Goal: Task Accomplishment & Management: Complete application form

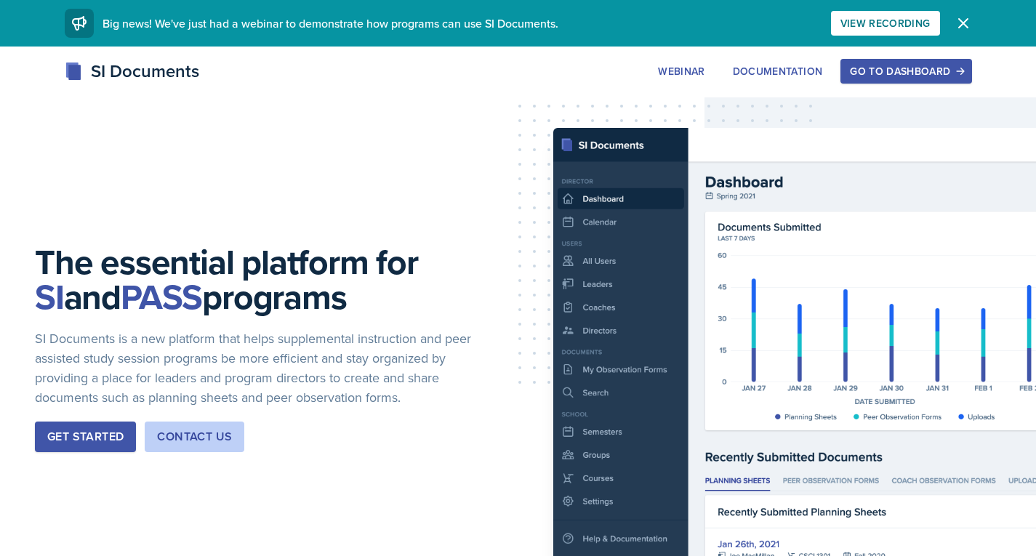
click at [923, 75] on div "Go to Dashboard" at bounding box center [906, 71] width 112 height 12
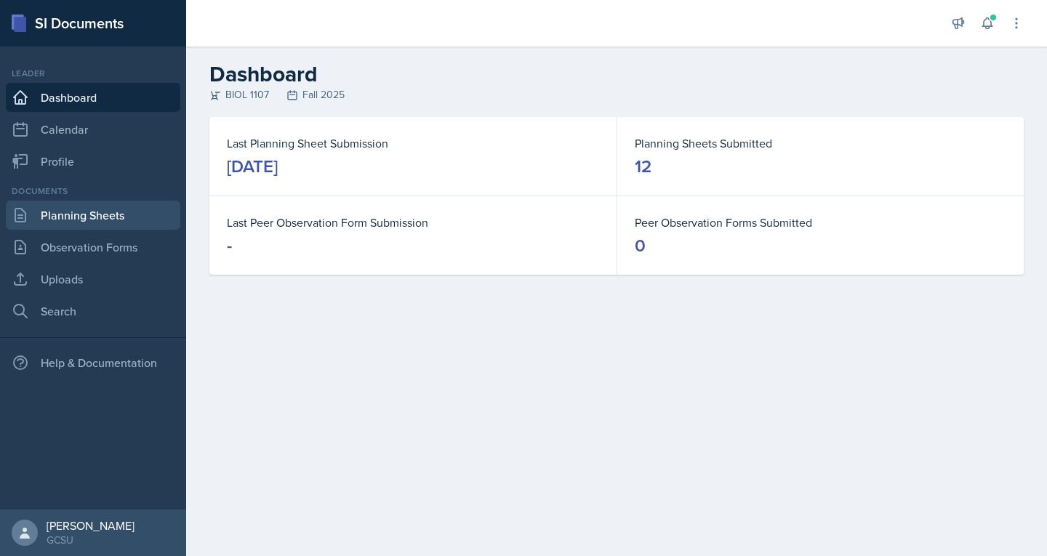
click at [38, 217] on link "Planning Sheets" at bounding box center [93, 215] width 174 height 29
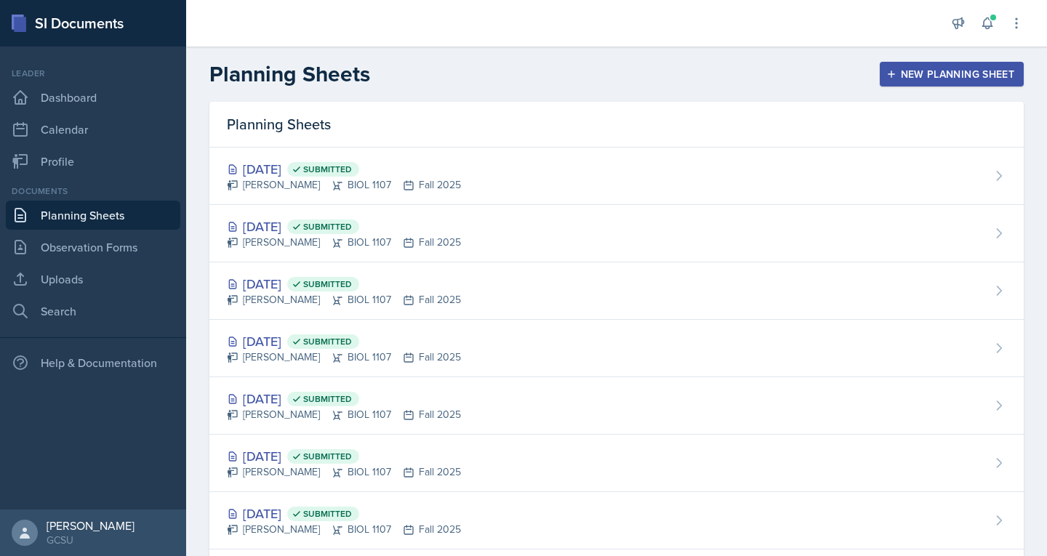
click at [891, 63] on button "New Planning Sheet" at bounding box center [952, 74] width 144 height 25
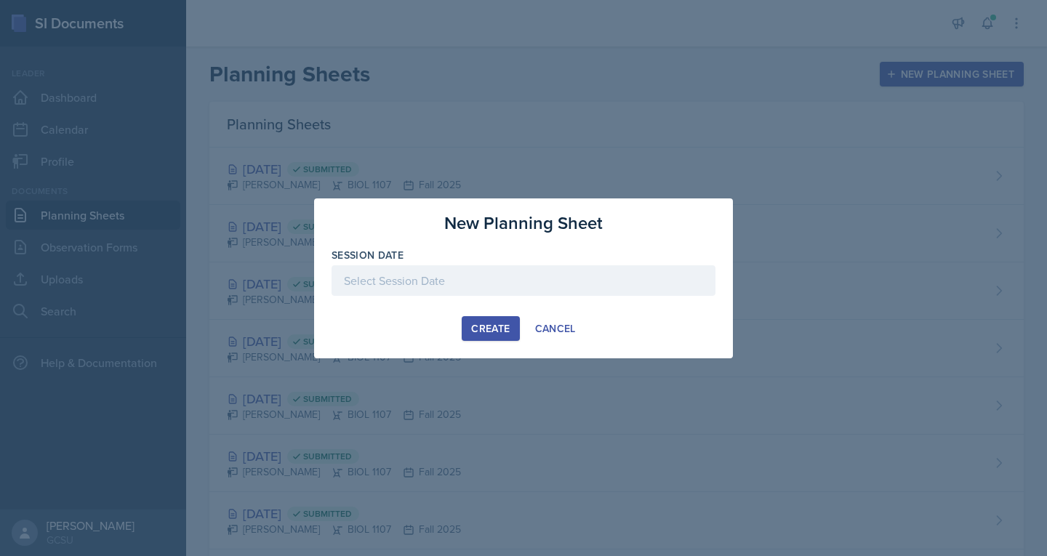
click at [388, 274] on div at bounding box center [524, 280] width 384 height 31
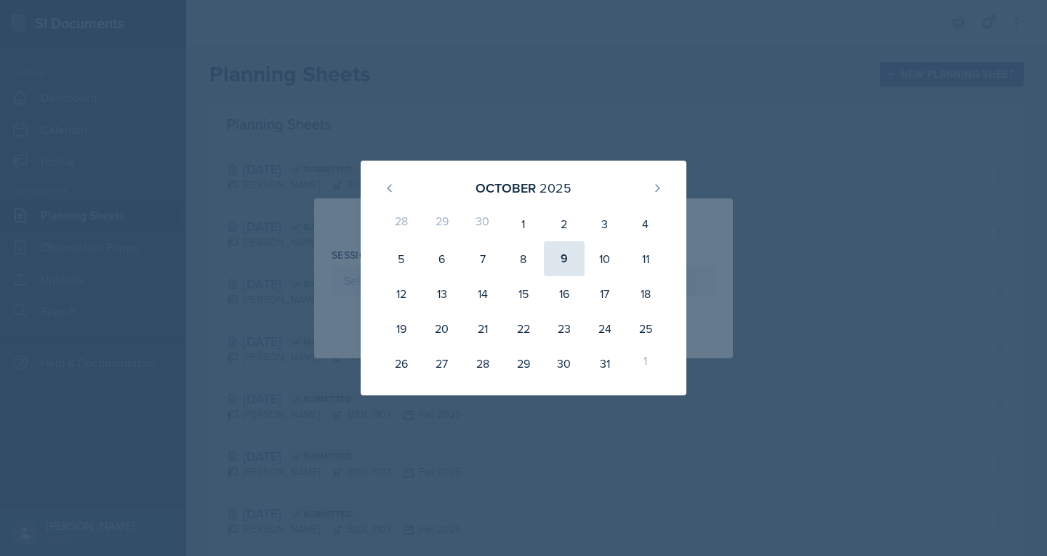
click at [573, 252] on div "9" at bounding box center [564, 258] width 41 height 35
type input "[DATE]"
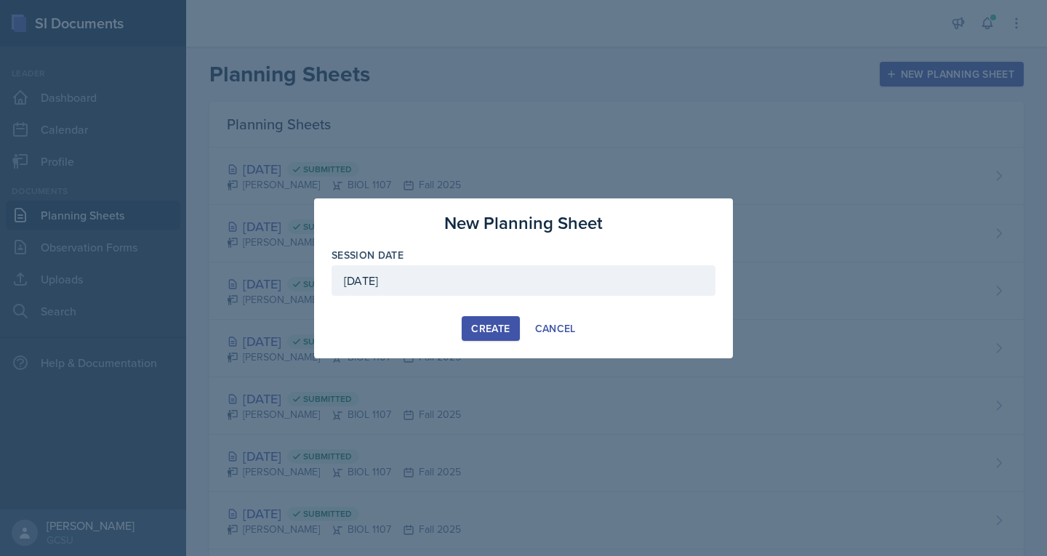
click at [478, 332] on div "Create" at bounding box center [490, 329] width 39 height 12
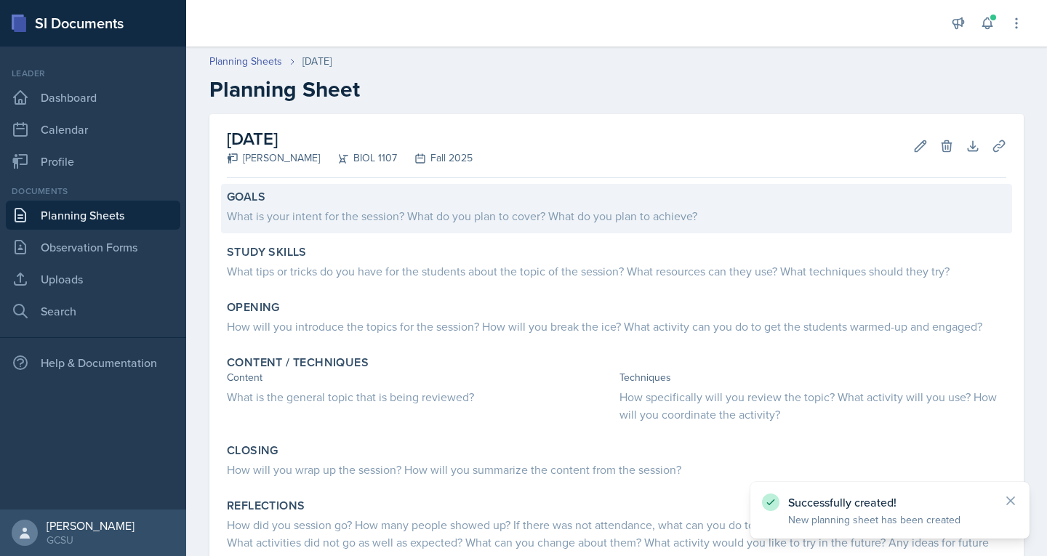
click at [384, 206] on div "What is your intent for the session? What do you plan to cover? What do you pla…" at bounding box center [616, 214] width 779 height 20
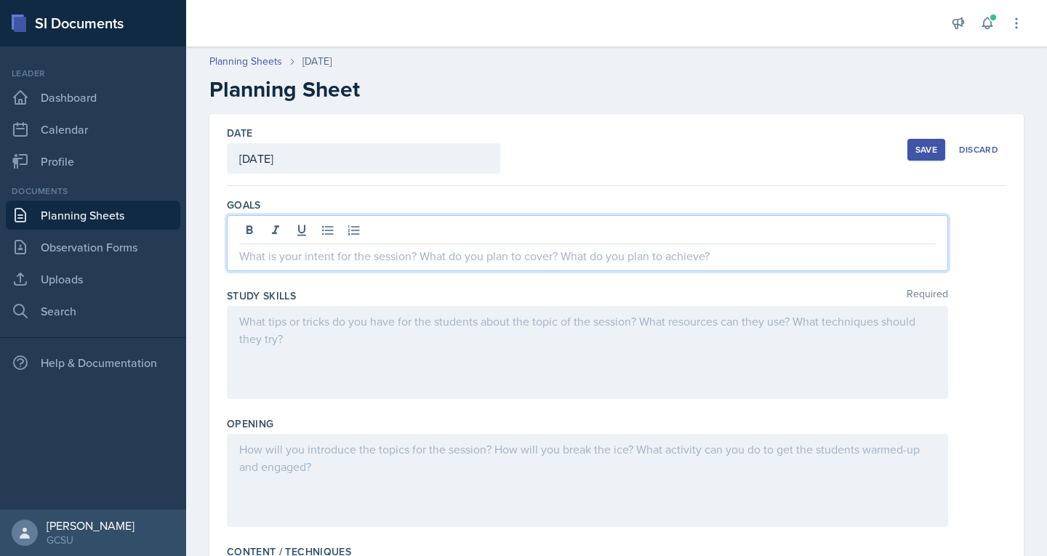
click at [378, 229] on div at bounding box center [587, 243] width 721 height 56
click at [475, 252] on p "They just had there assessment drop in" at bounding box center [587, 255] width 696 height 17
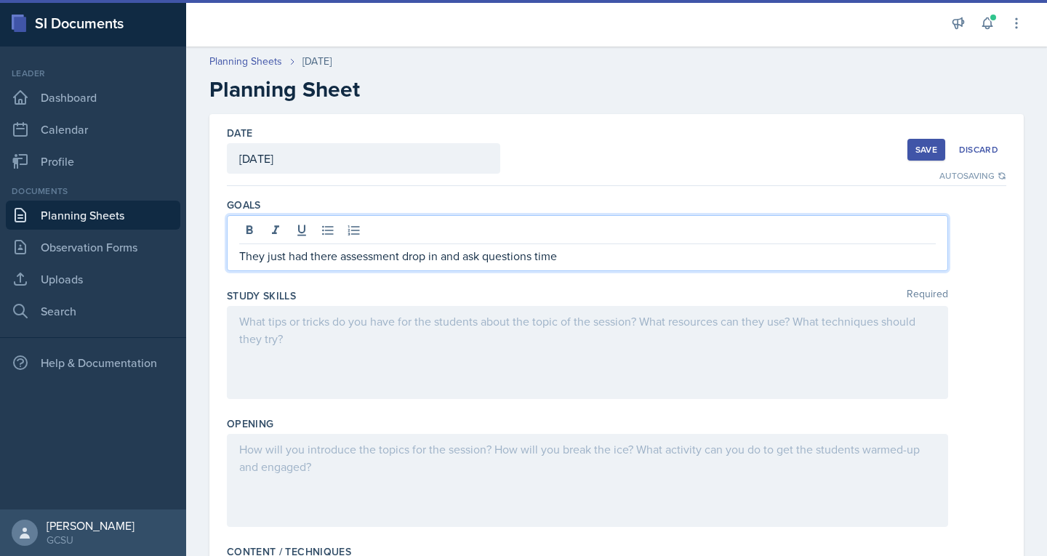
click at [631, 330] on div at bounding box center [587, 352] width 721 height 93
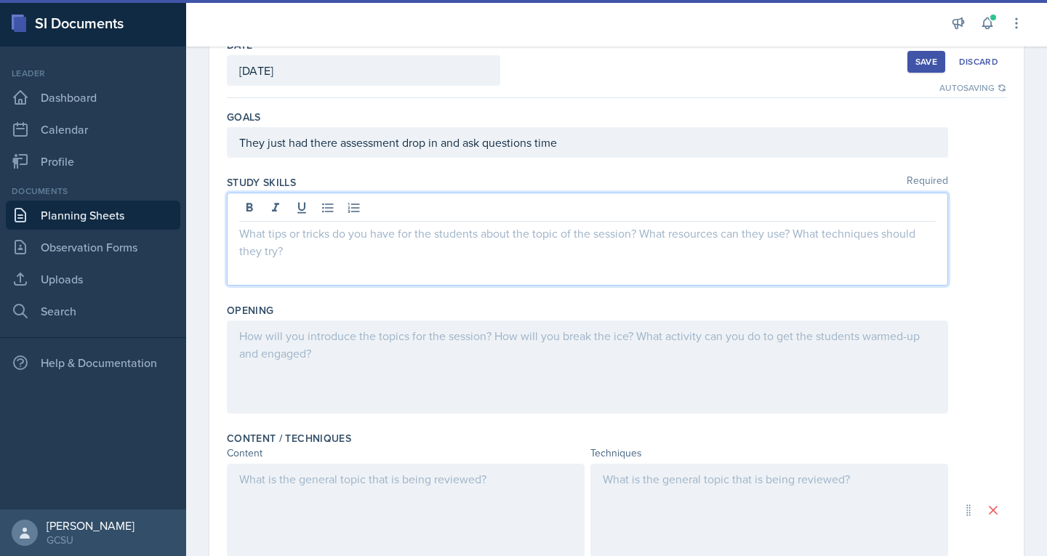
scroll to position [89, 0]
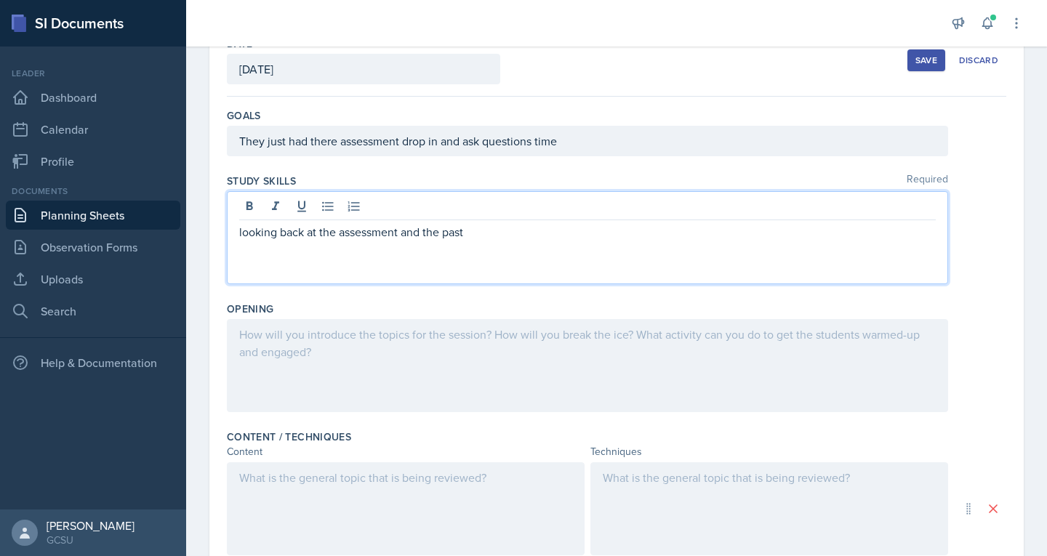
click at [483, 233] on p "looking back at the assessment and the past" at bounding box center [587, 231] width 696 height 17
click at [807, 132] on p "They just had there assessment drop in and ask questions time" at bounding box center [587, 140] width 696 height 17
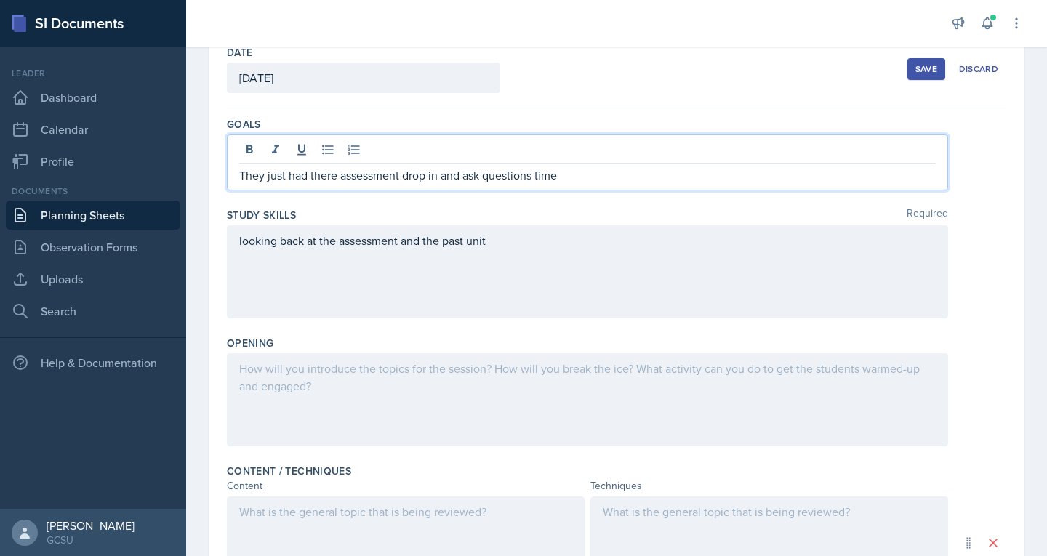
scroll to position [0, 0]
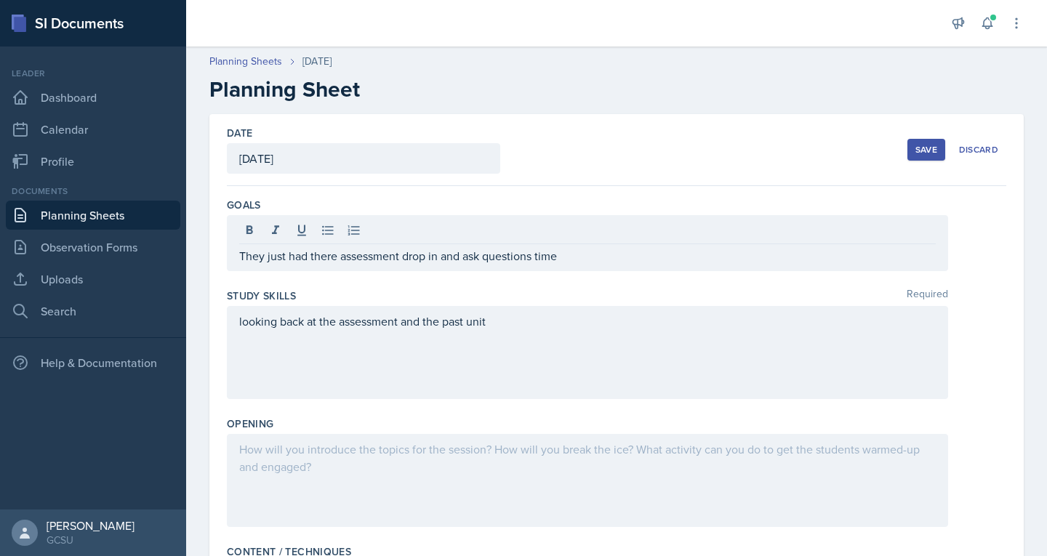
click at [924, 145] on div "Save" at bounding box center [926, 150] width 22 height 12
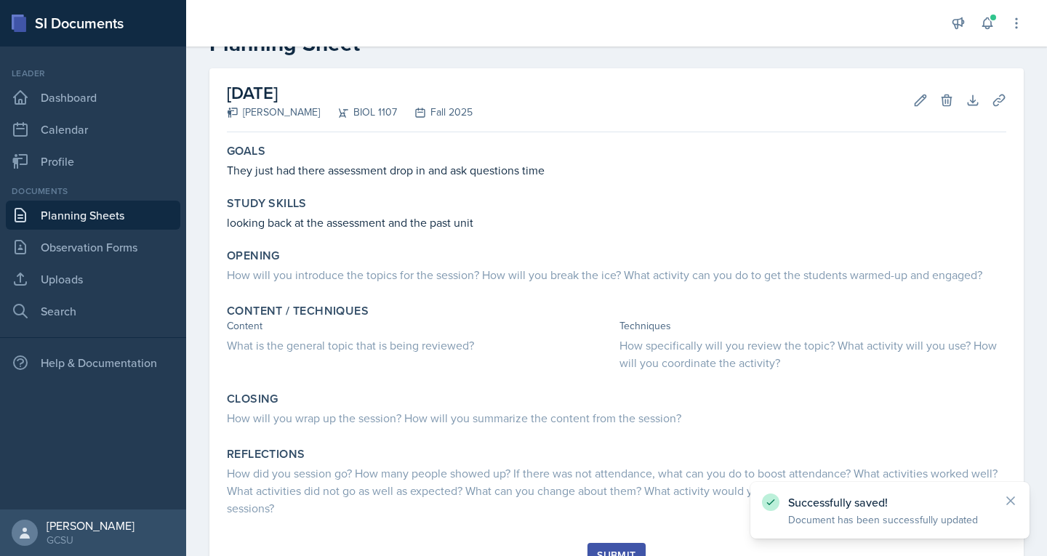
scroll to position [110, 0]
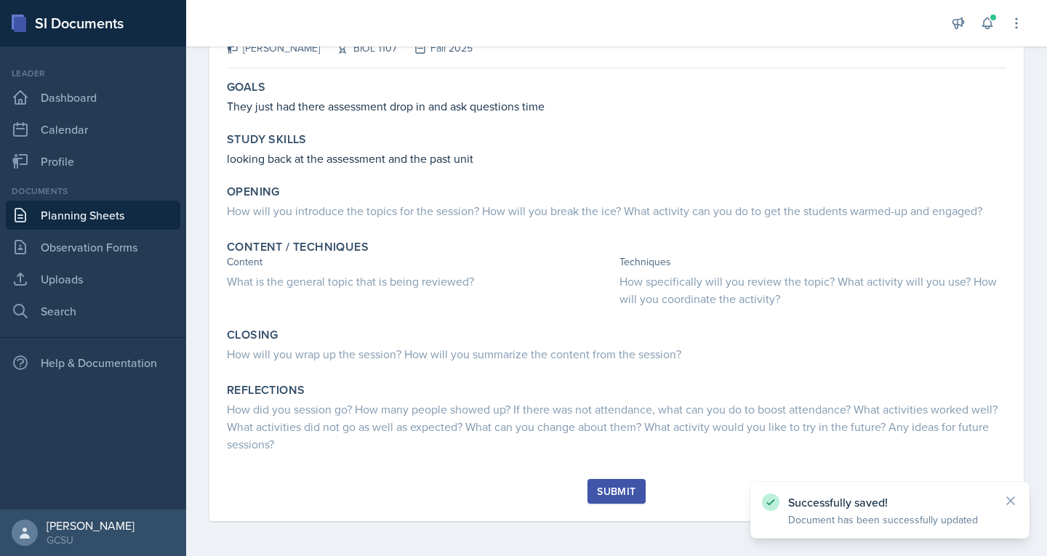
click at [618, 492] on div "Submit" at bounding box center [616, 492] width 39 height 12
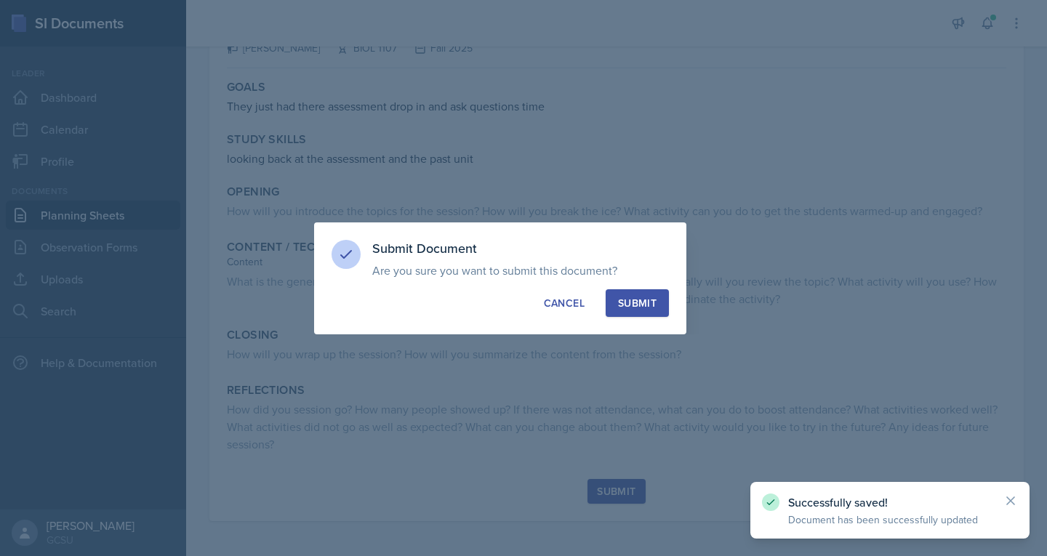
click at [646, 300] on div "Submit" at bounding box center [637, 303] width 39 height 15
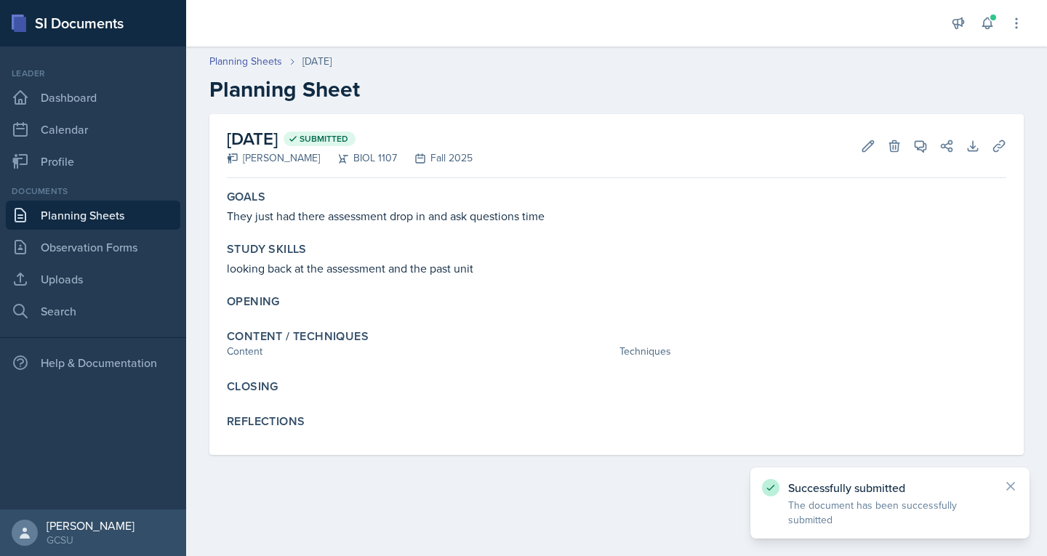
scroll to position [0, 0]
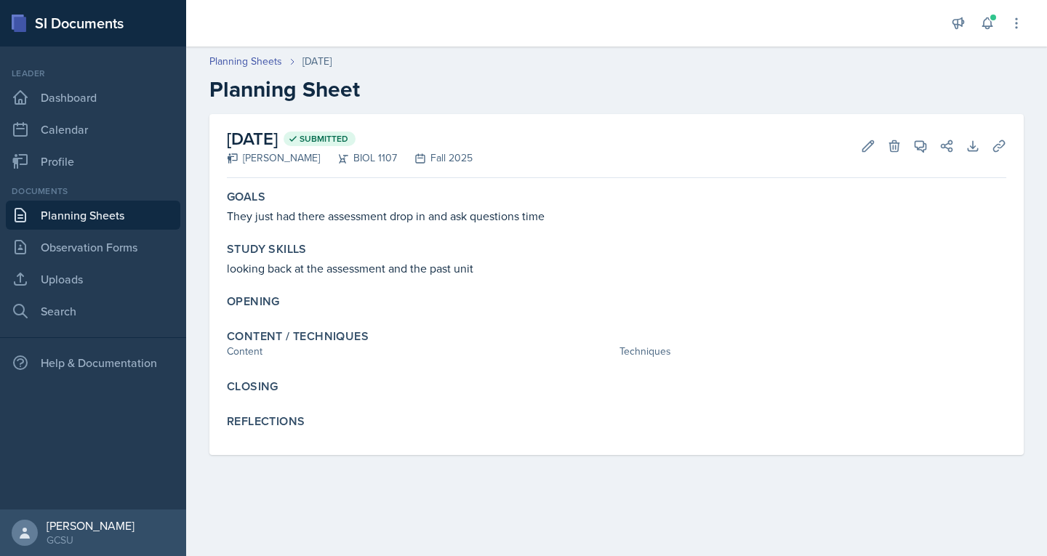
click at [98, 217] on link "Planning Sheets" at bounding box center [93, 215] width 174 height 29
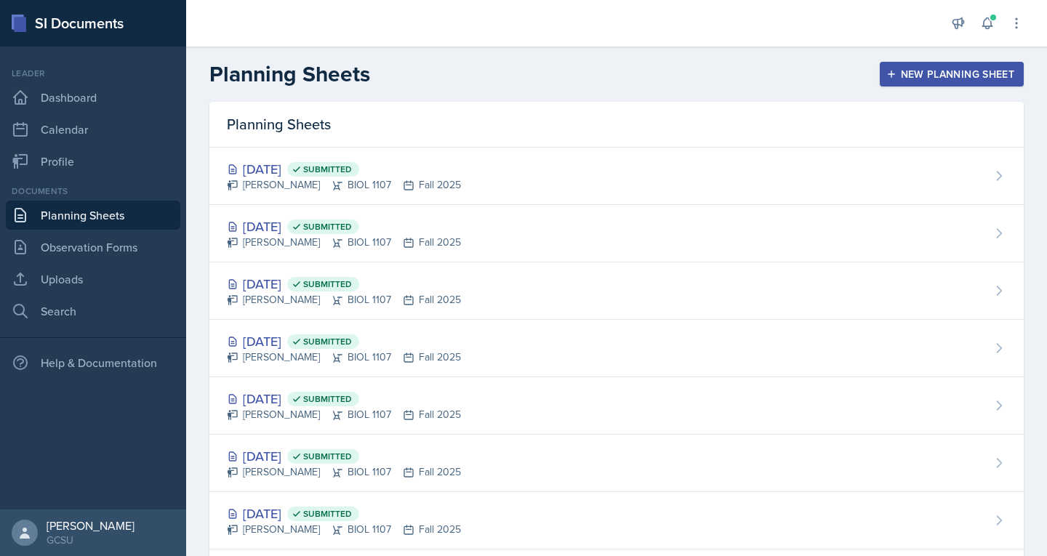
click at [516, 84] on div "Planning Sheets New Planning Sheet" at bounding box center [616, 74] width 861 height 26
click at [928, 79] on div "New Planning Sheet" at bounding box center [951, 74] width 125 height 12
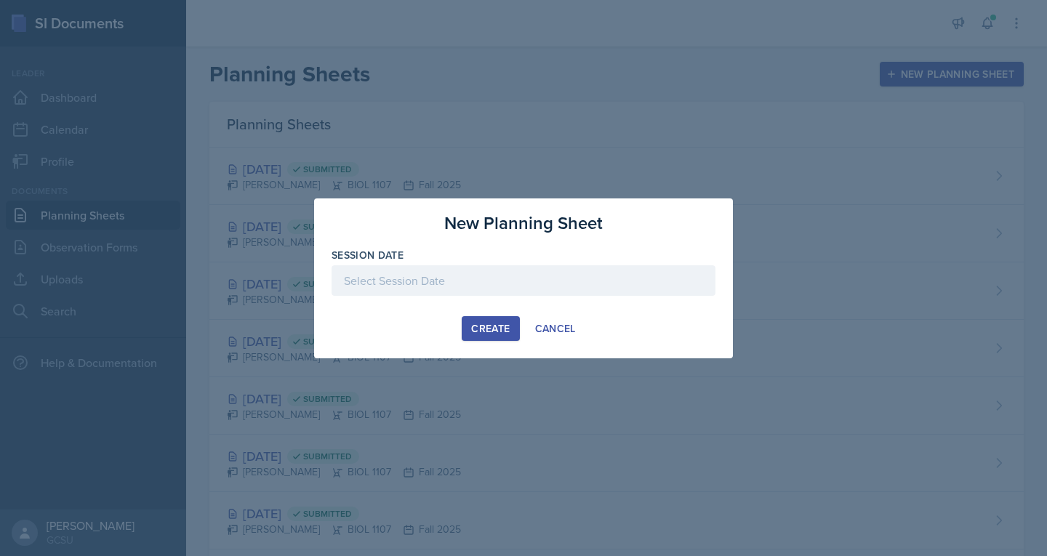
click at [526, 271] on div at bounding box center [524, 280] width 384 height 31
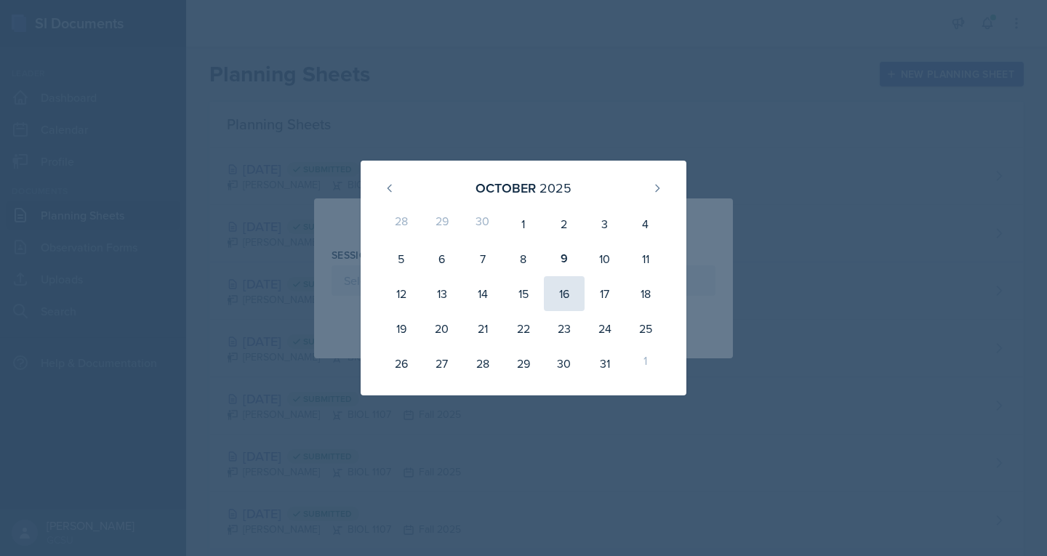
click at [567, 292] on div "16" at bounding box center [564, 293] width 41 height 35
type input "[DATE]"
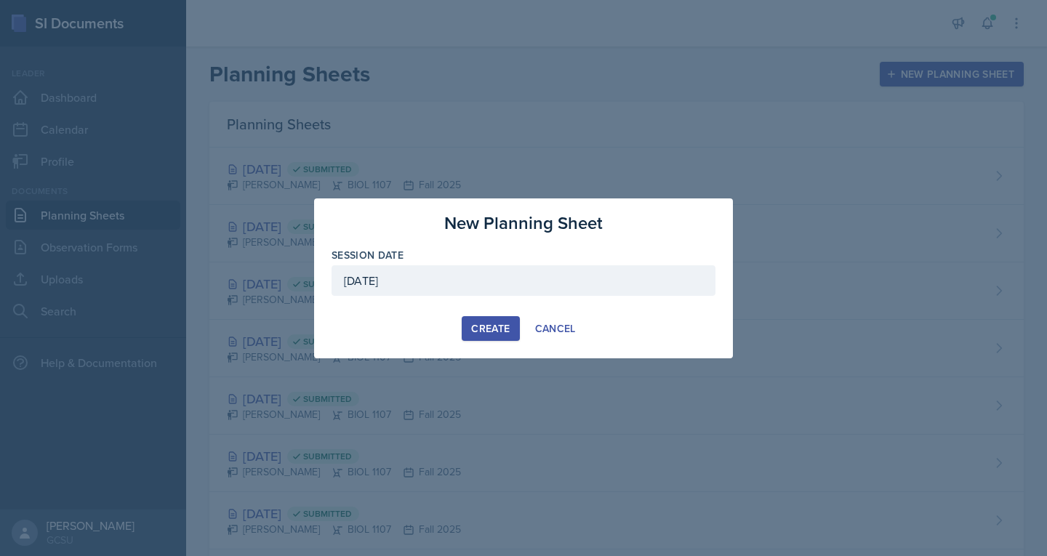
click at [489, 324] on div "Create" at bounding box center [490, 329] width 39 height 12
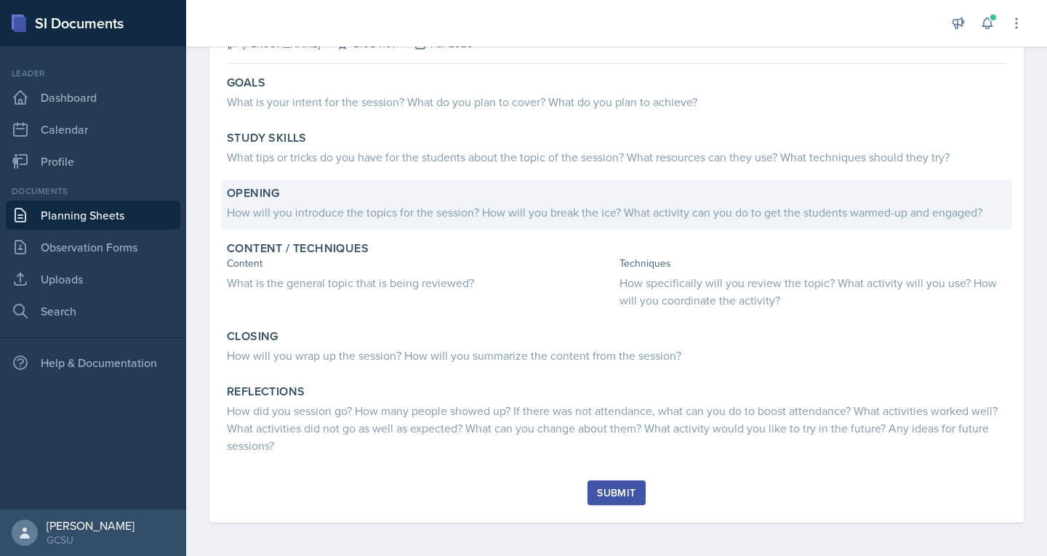
scroll to position [116, 0]
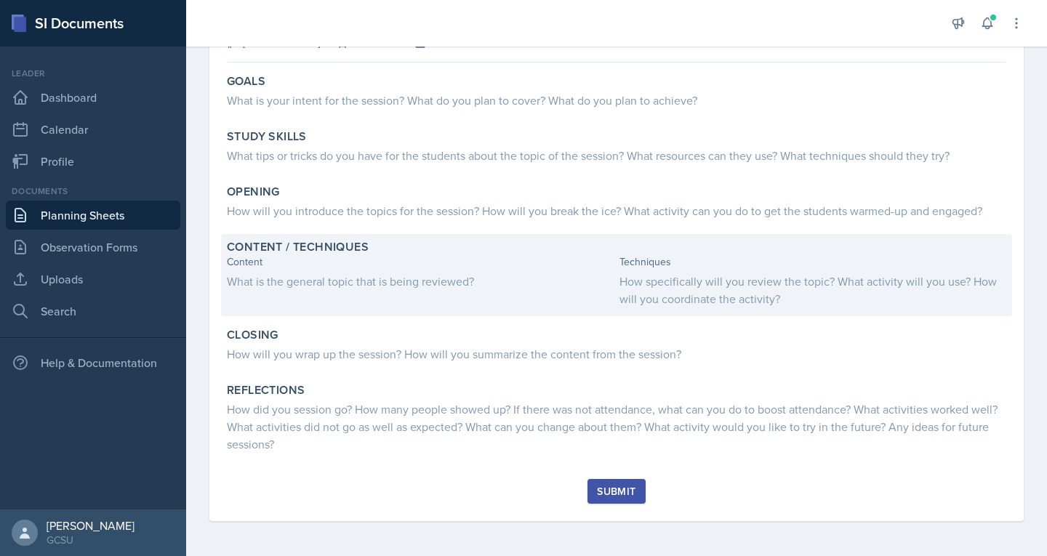
click at [260, 284] on div "What is the general topic that is being reviewed?" at bounding box center [420, 281] width 387 height 17
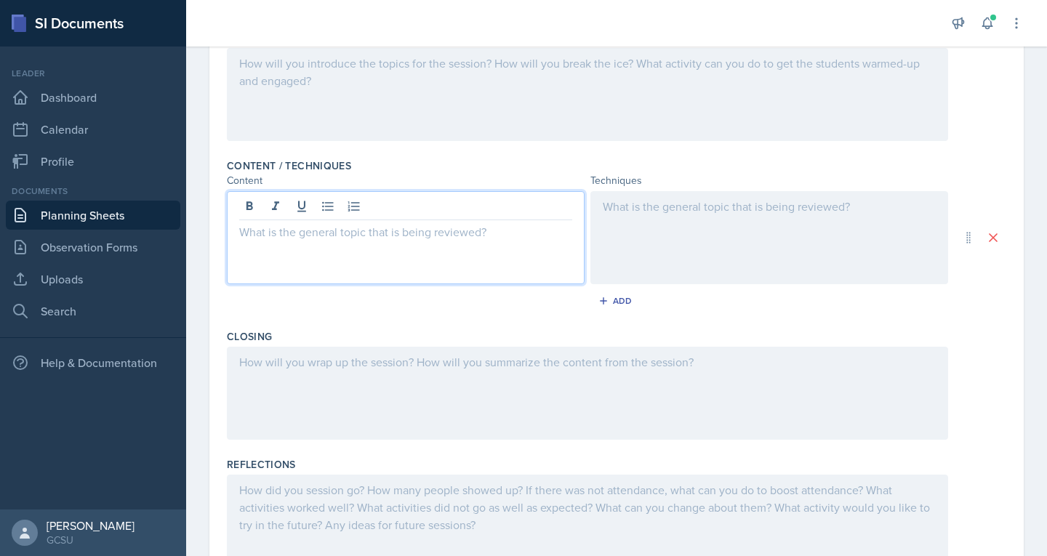
click at [265, 223] on p at bounding box center [405, 231] width 333 height 17
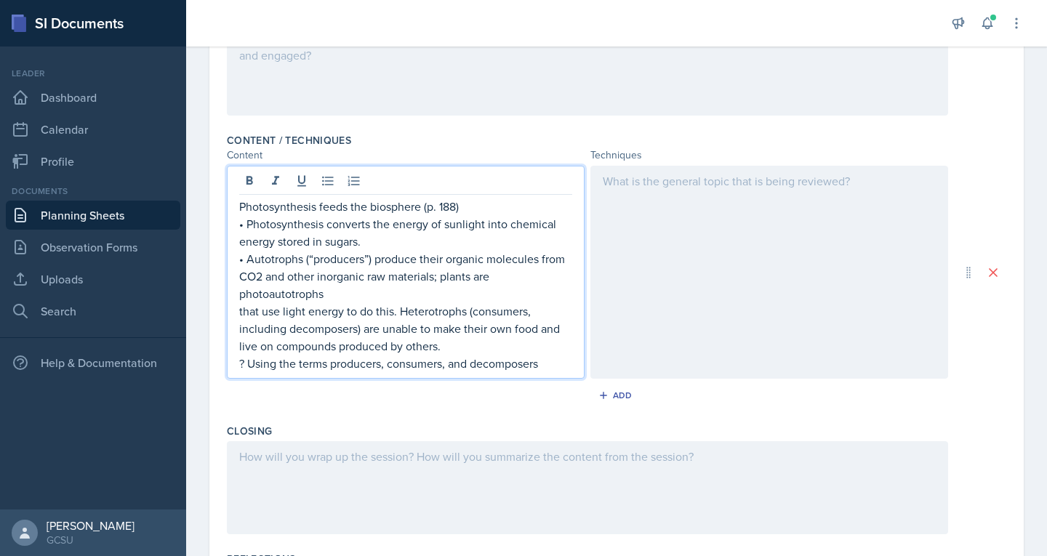
click at [360, 212] on p "Photosynthesis feeds the biosphere (p. 188)" at bounding box center [405, 206] width 333 height 17
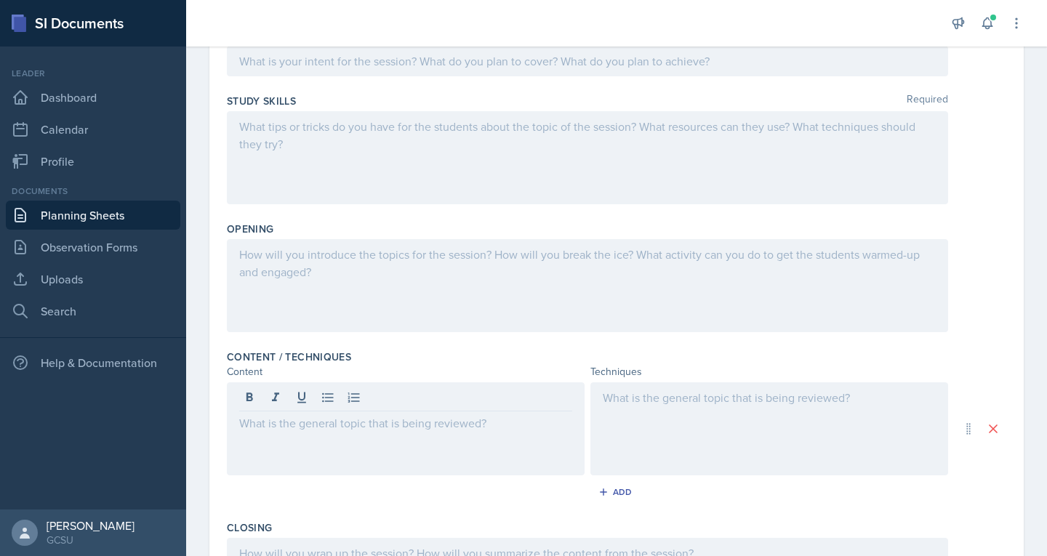
click at [320, 264] on div at bounding box center [587, 285] width 721 height 93
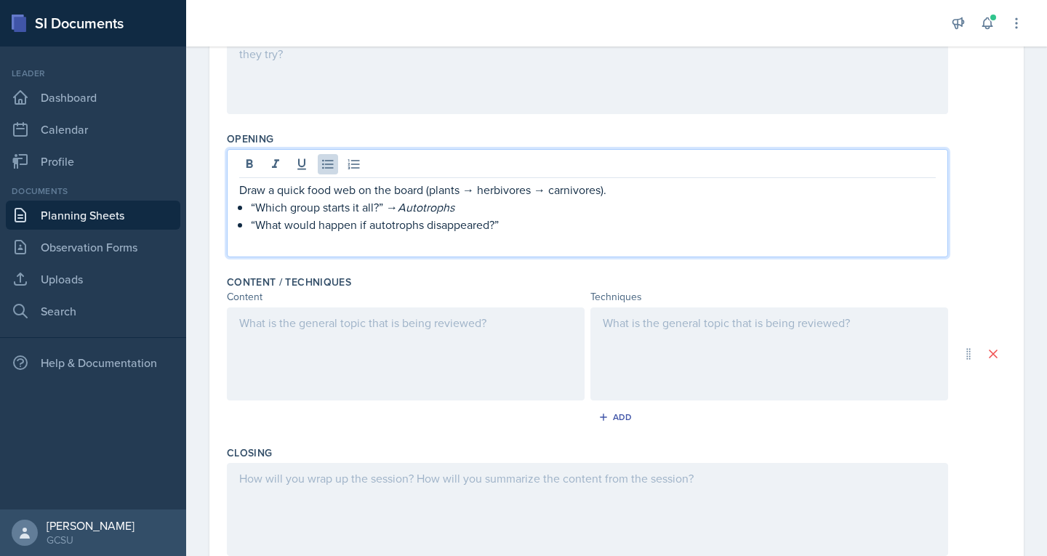
scroll to position [276, 0]
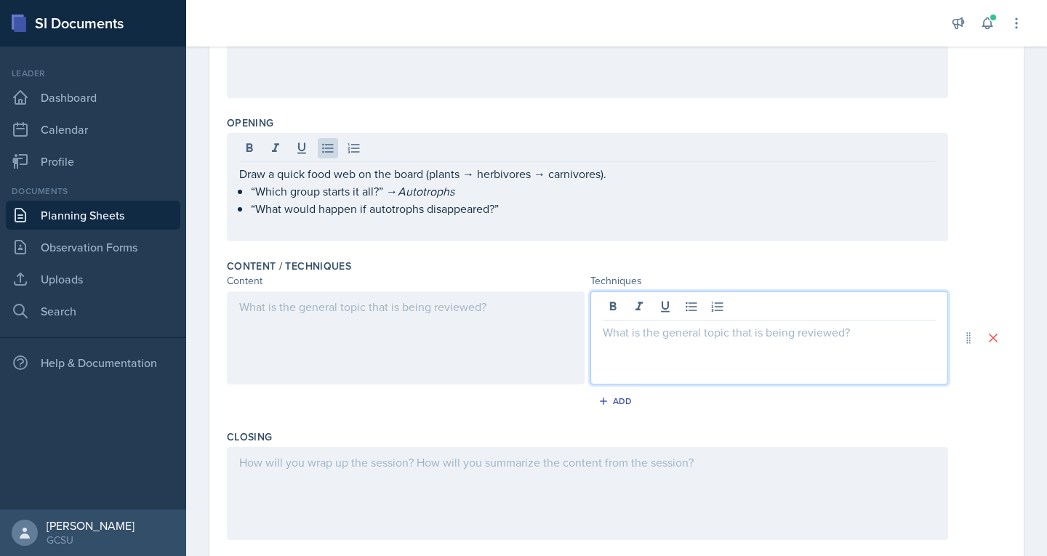
click at [673, 305] on div at bounding box center [769, 338] width 358 height 93
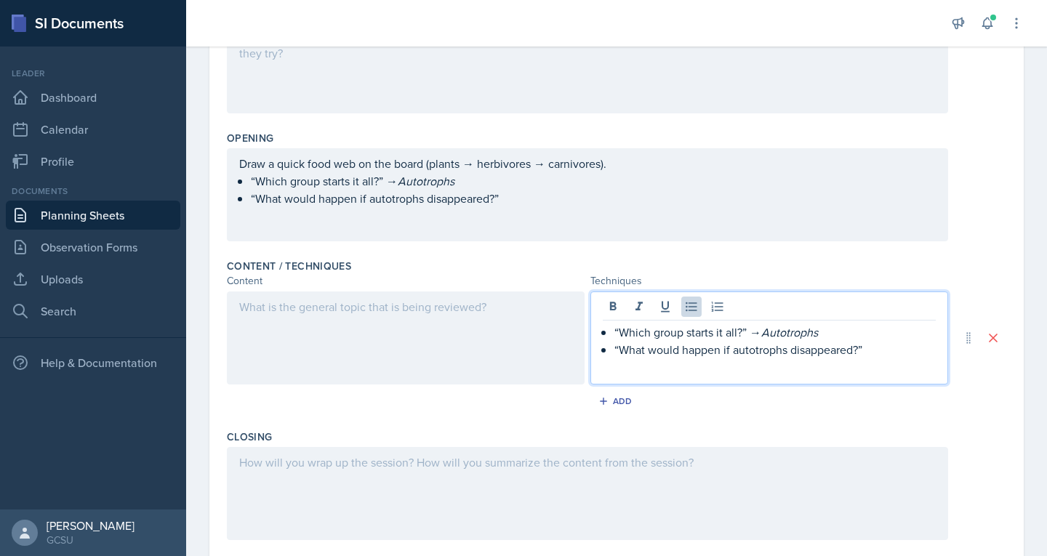
click at [648, 326] on p "“Which group starts it all?” → Autotrophs" at bounding box center [774, 332] width 321 height 17
drag, startPoint x: 648, startPoint y: 326, endPoint x: 643, endPoint y: 347, distance: 20.8
click at [643, 347] on p "“What would happen if autotrophs disappeared?”" at bounding box center [774, 349] width 321 height 17
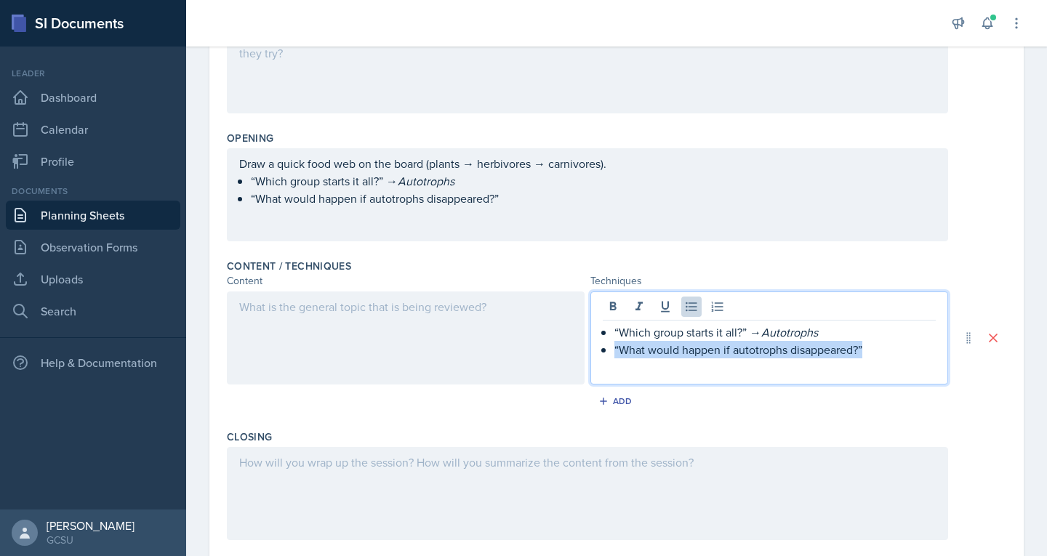
click at [643, 347] on p "“What would happen if autotrophs disappeared?”" at bounding box center [774, 349] width 321 height 17
click at [642, 344] on p at bounding box center [774, 349] width 321 height 17
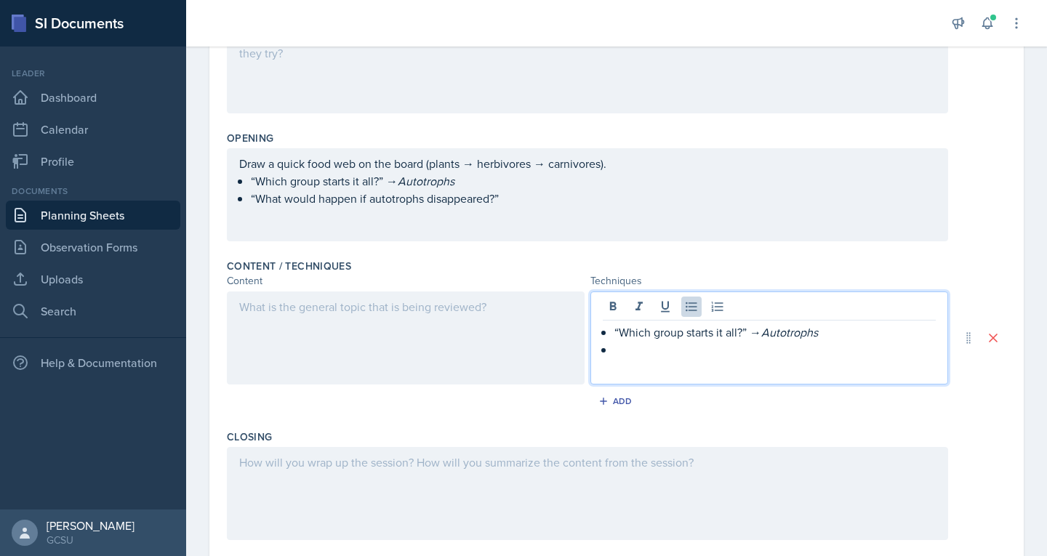
click at [644, 334] on p "“Which group starts it all?” → Autotrophs" at bounding box center [774, 332] width 321 height 17
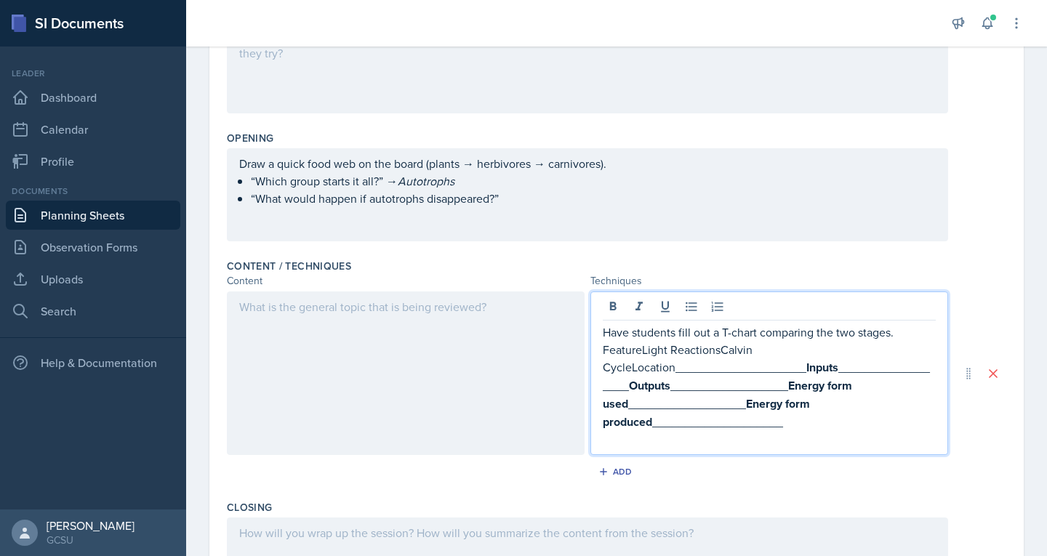
click at [622, 368] on p "FeatureLight ReactionsCalvin CycleLocation____________________ Inputs _________…" at bounding box center [769, 386] width 333 height 90
click at [633, 355] on p "FeatureLight ReactionsCalvin CycleLocation____________________ Inputs _________…" at bounding box center [769, 386] width 333 height 90
click at [603, 369] on p "Light ReactionsCalvin CycleLocation____________________ Inputs ________________…" at bounding box center [769, 386] width 333 height 90
click at [673, 353] on p "Light ReactionsCalvin CycleLocation____________________ Inputs ________________…" at bounding box center [769, 386] width 333 height 90
click at [595, 367] on div "Have students fill out a T-chart comparing the two stages. Light Reactions [PER…" at bounding box center [769, 374] width 358 height 164
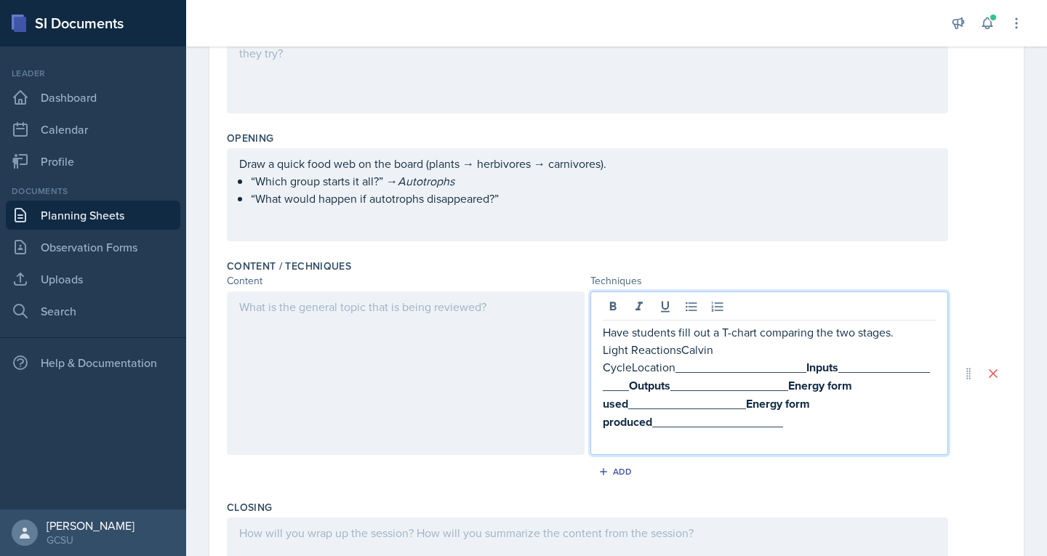
click at [597, 369] on div "Have students fill out a T-chart comparing the two stages. Light ReactionsCalvi…" at bounding box center [769, 374] width 358 height 164
click at [603, 368] on p "Light ReactionsCalvin CycleLocation____________________ Inputs ________________…" at bounding box center [769, 386] width 333 height 90
click at [622, 369] on p "Light ReactionsCalvin CycleLocation____________________ Inputs ________________…" at bounding box center [769, 386] width 333 height 90
click at [674, 349] on p "Light ReactionsCalvin Cycle Location____________________ Inputs _______________…" at bounding box center [769, 386] width 333 height 90
click at [777, 365] on strong "Inputs" at bounding box center [793, 367] width 32 height 17
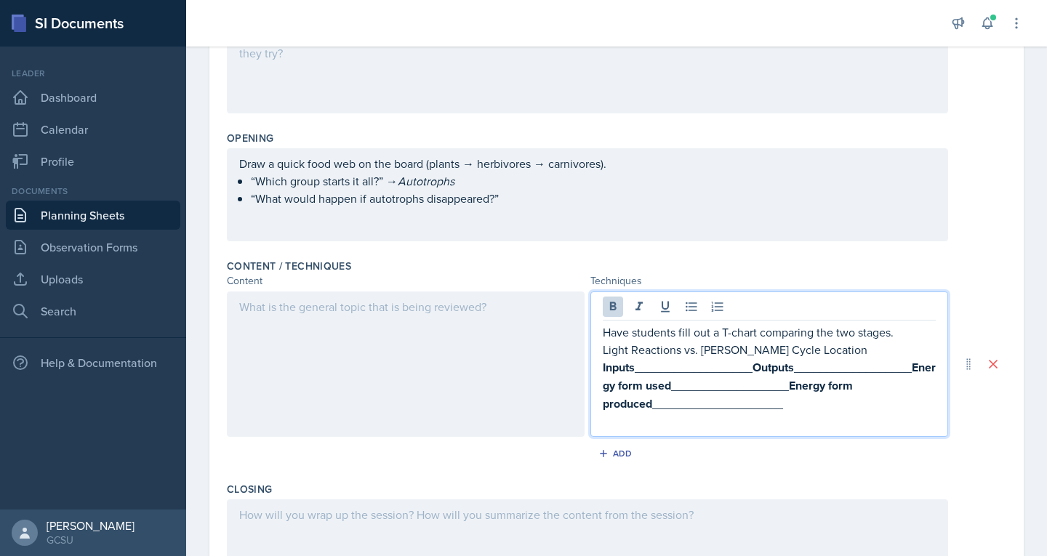
click at [755, 351] on p "Light Reactions vs. [PERSON_NAME] Cycle Location" at bounding box center [769, 349] width 333 height 17
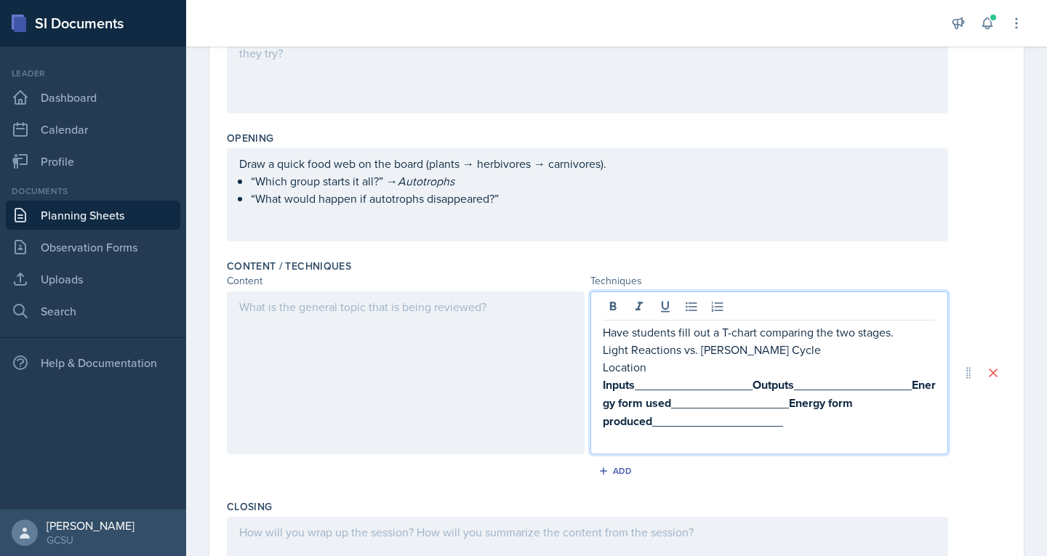
click at [752, 387] on strong "Outputs" at bounding box center [772, 385] width 41 height 17
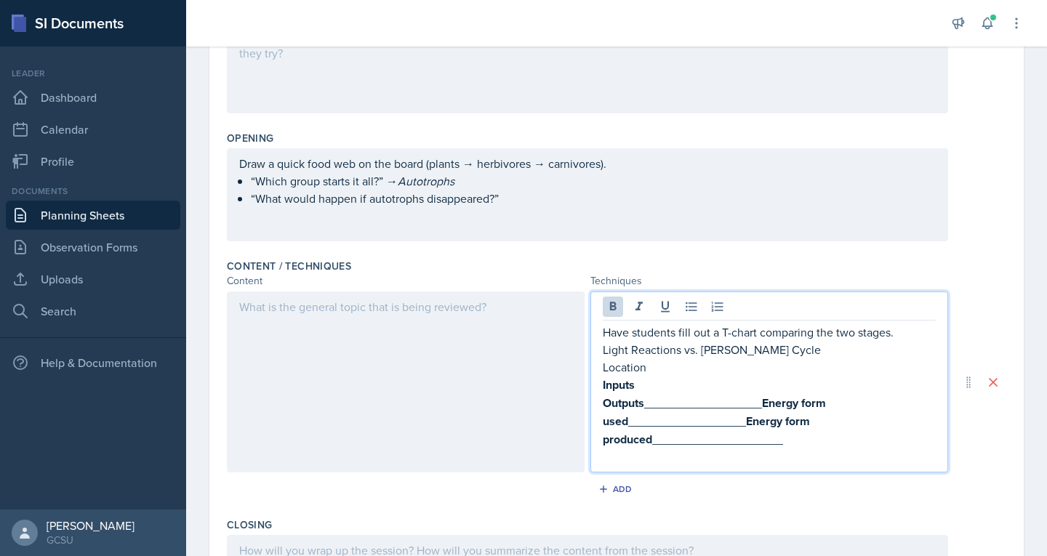
click at [760, 398] on strong "Energy form used" at bounding box center [716, 412] width 226 height 35
click at [806, 423] on p "Energy form used __________________ Energy form produced ____________________" at bounding box center [769, 430] width 333 height 36
click at [843, 441] on p "Energy form produced ____________________" at bounding box center [769, 439] width 333 height 18
click at [603, 367] on p "Location" at bounding box center [769, 366] width 333 height 17
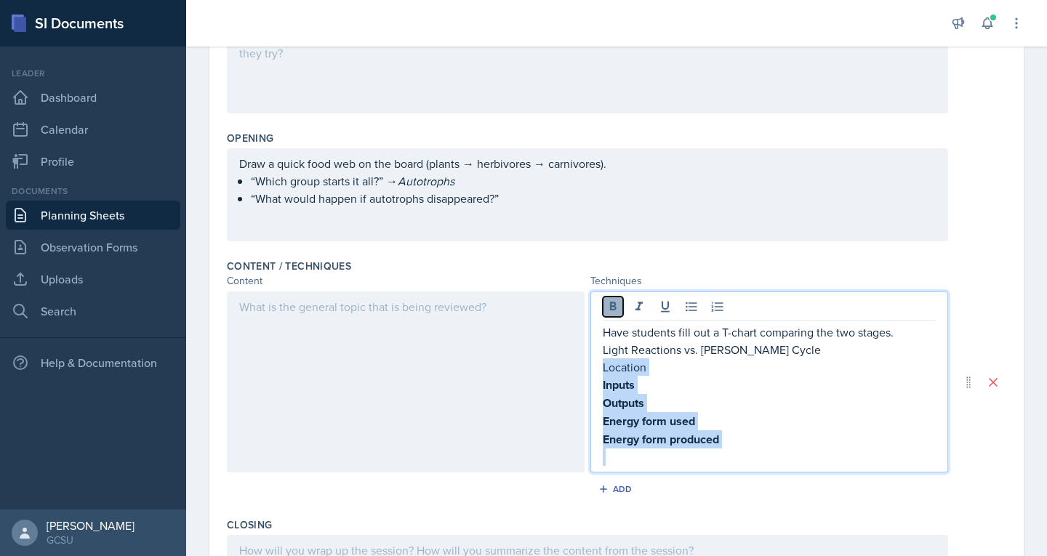
click at [611, 309] on icon at bounding box center [613, 307] width 15 height 15
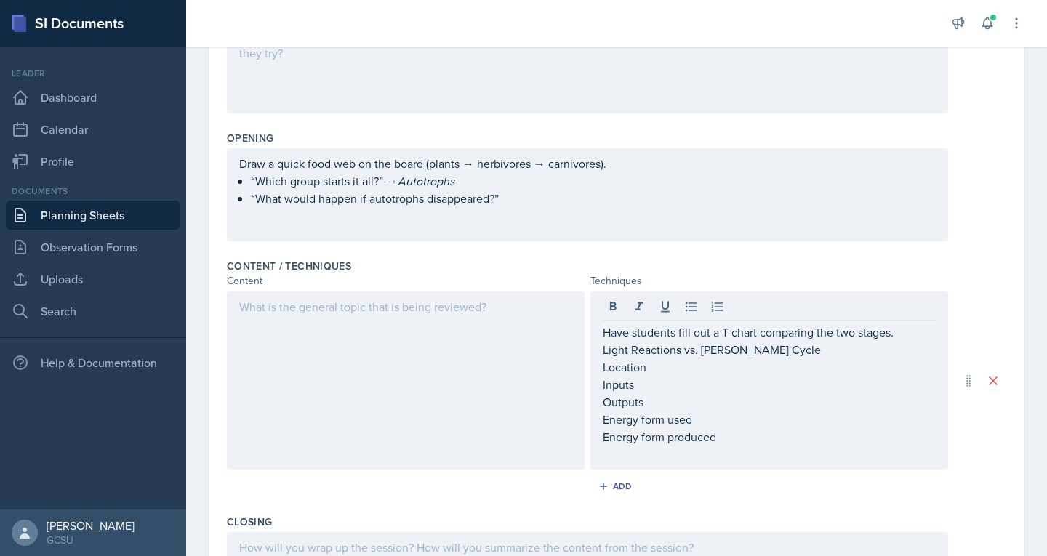
click at [292, 336] on div at bounding box center [406, 381] width 358 height 178
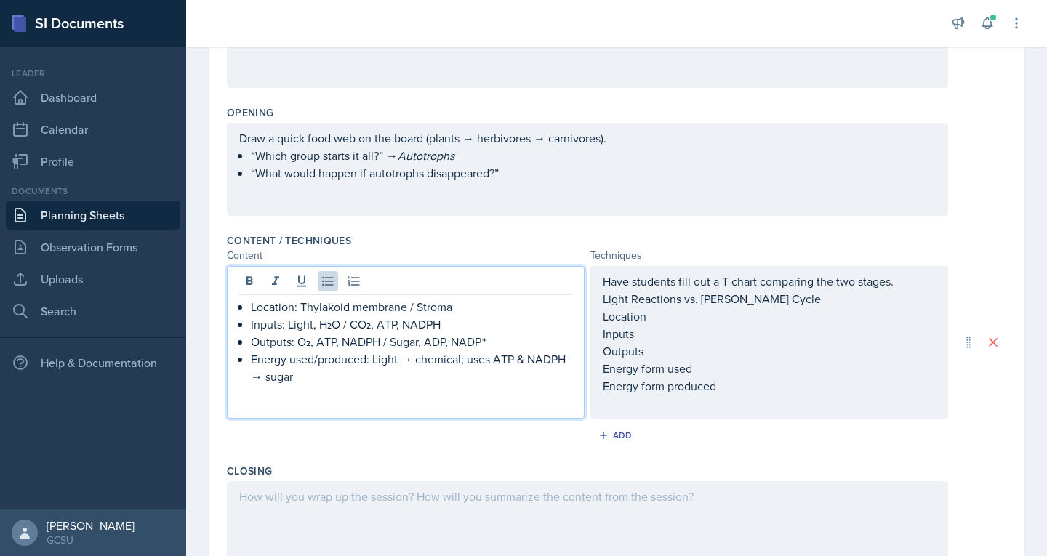
click at [333, 231] on div "Content / Techniques Content Techniques Location: Thylakoid membrane / Stroma I…" at bounding box center [616, 343] width 779 height 230
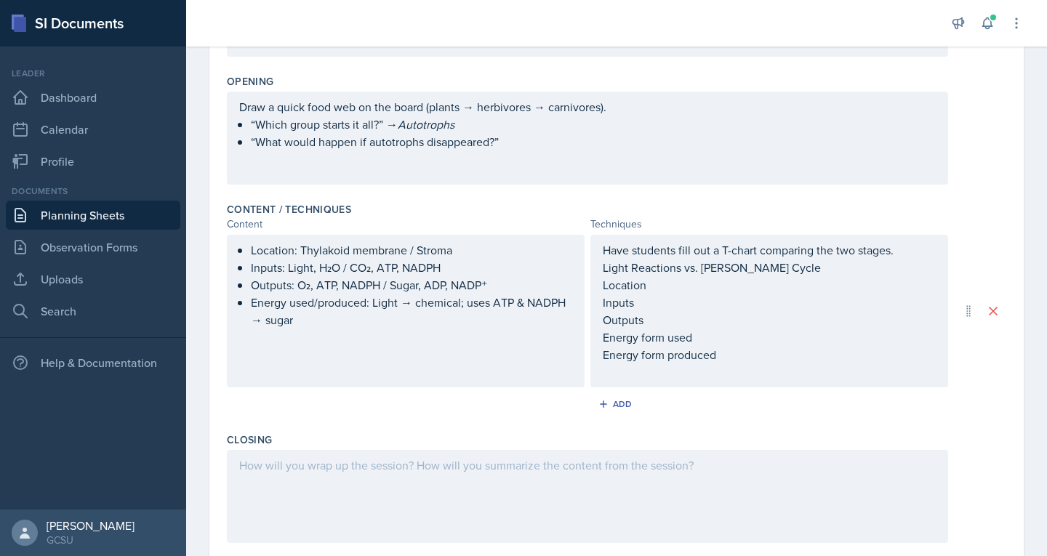
scroll to position [318, 0]
click at [339, 201] on label "Content / Techniques" at bounding box center [289, 208] width 124 height 15
click at [49, 283] on link "Uploads" at bounding box center [93, 279] width 174 height 29
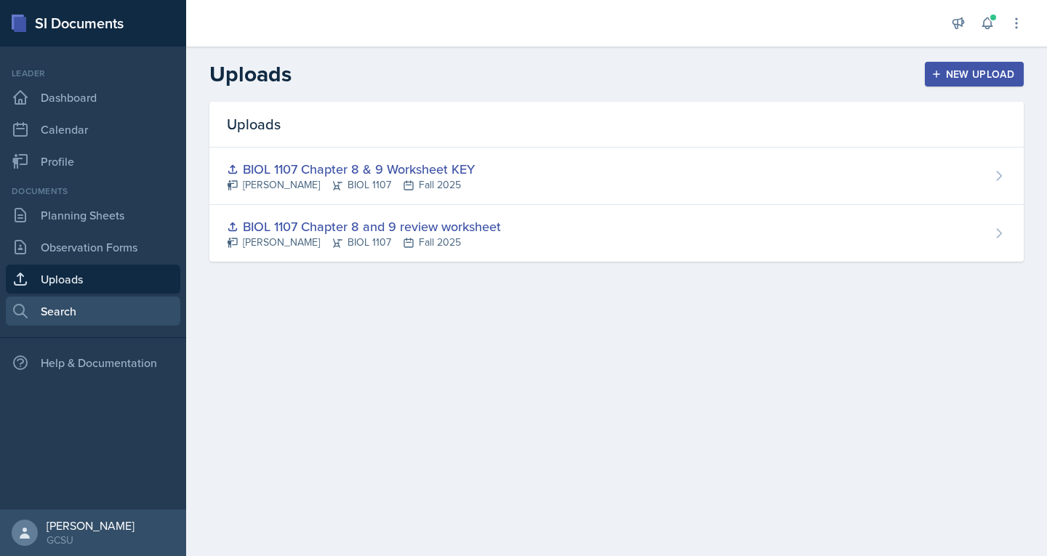
click at [68, 305] on link "Search" at bounding box center [93, 311] width 174 height 29
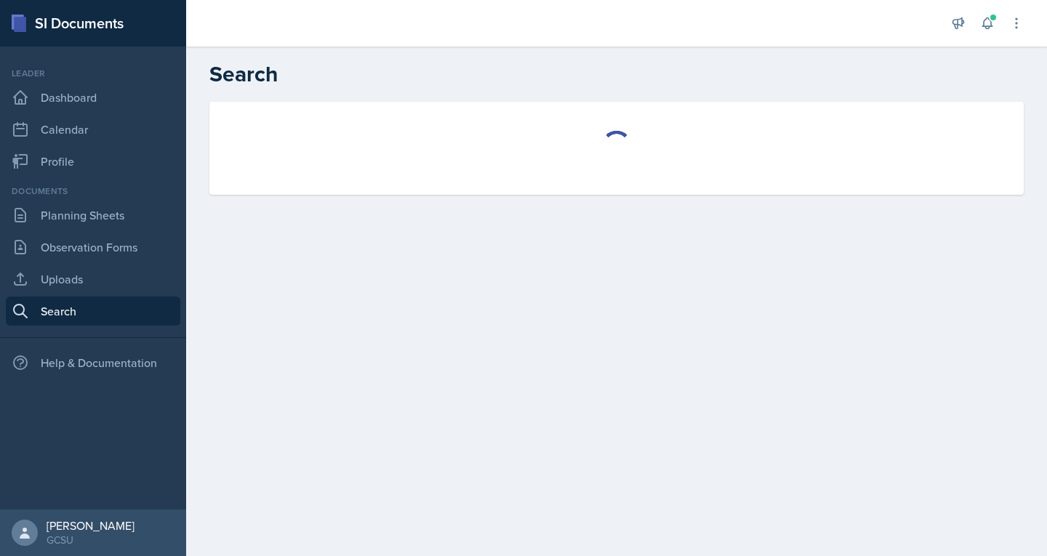
select select "all"
select select "1"
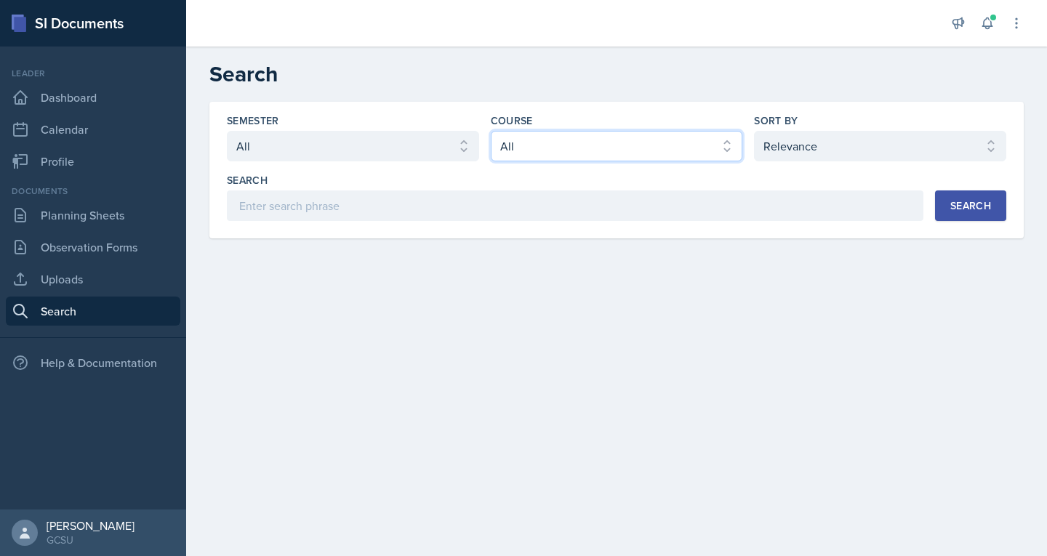
click at [550, 153] on select "Select course All ACCT 3101 ACCT 3102 ASTR 1000 BIOL 1100 BIOL 1107 BIOL 1108 B…" at bounding box center [617, 146] width 252 height 31
select select "6d02d006-d2ce-4ab3-bc11-53b48f3c94ca"
click at [491, 131] on select "Select course All ACCT 3101 ACCT 3102 ASTR 1000 BIOL 1100 BIOL 1107 BIOL 1108 B…" at bounding box center [617, 146] width 252 height 31
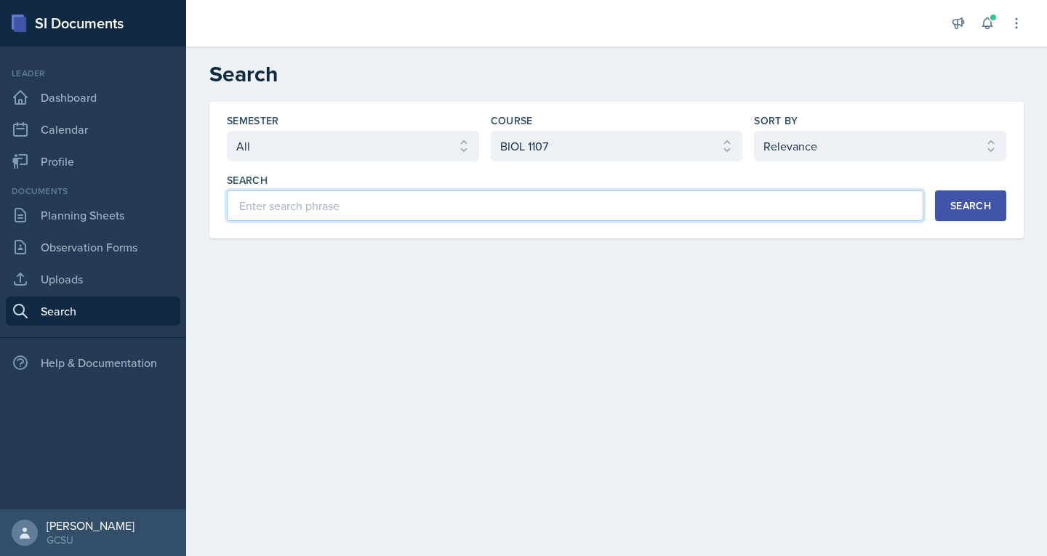
click at [818, 213] on input at bounding box center [575, 205] width 696 height 31
type input "photosynthesis"
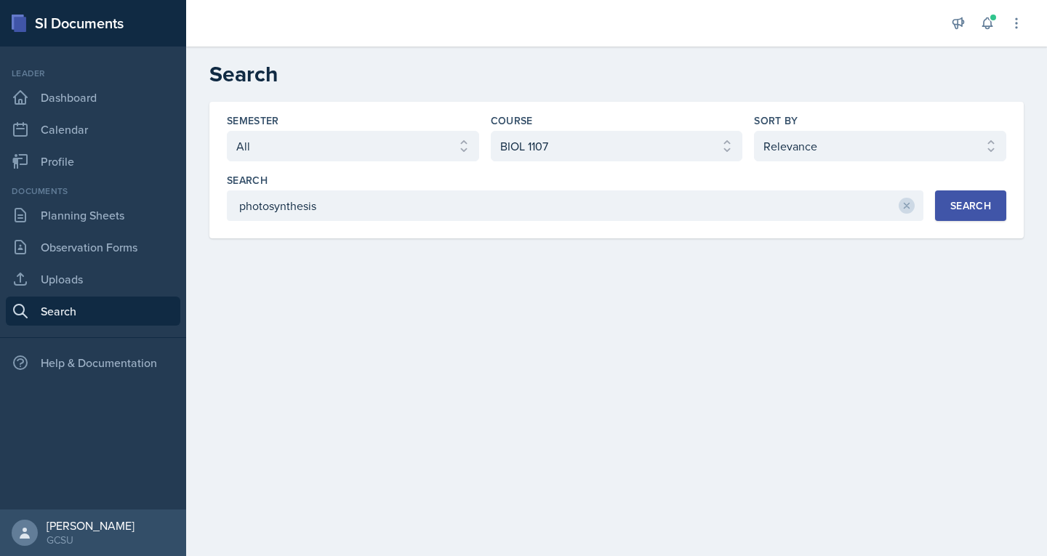
click at [948, 201] on button "Search" at bounding box center [970, 205] width 71 height 31
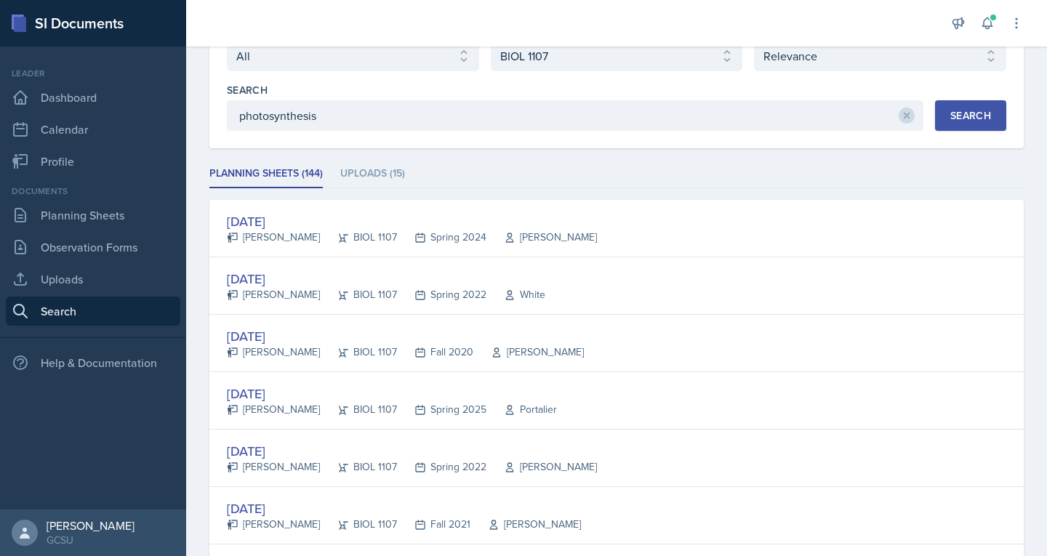
scroll to position [90, 0]
click at [352, 168] on li "Uploads (15)" at bounding box center [372, 174] width 65 height 28
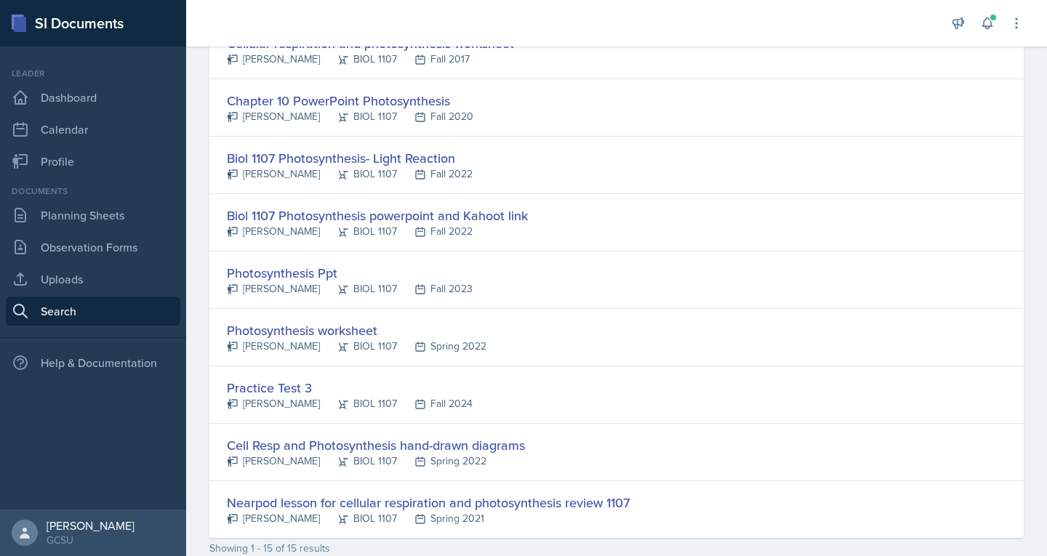
scroll to position [619, 0]
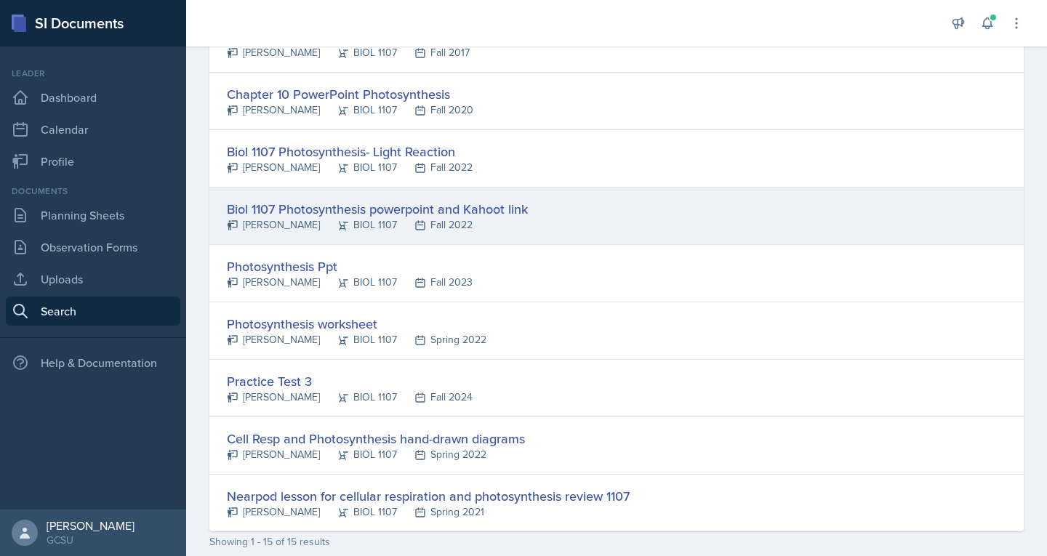
click at [339, 221] on icon at bounding box center [343, 225] width 9 height 9
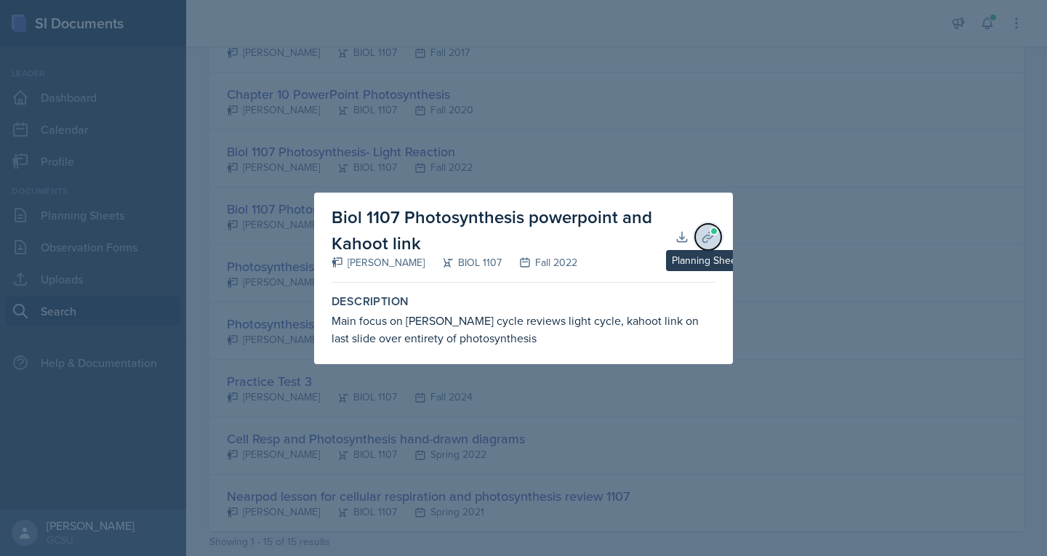
click at [709, 231] on icon at bounding box center [708, 237] width 15 height 15
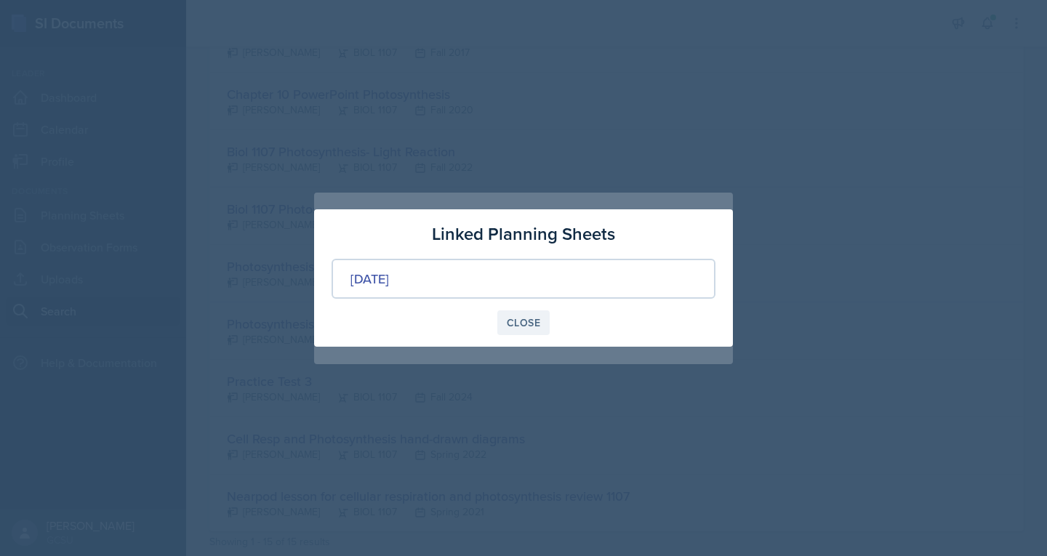
click at [517, 317] on div "Close" at bounding box center [523, 323] width 33 height 12
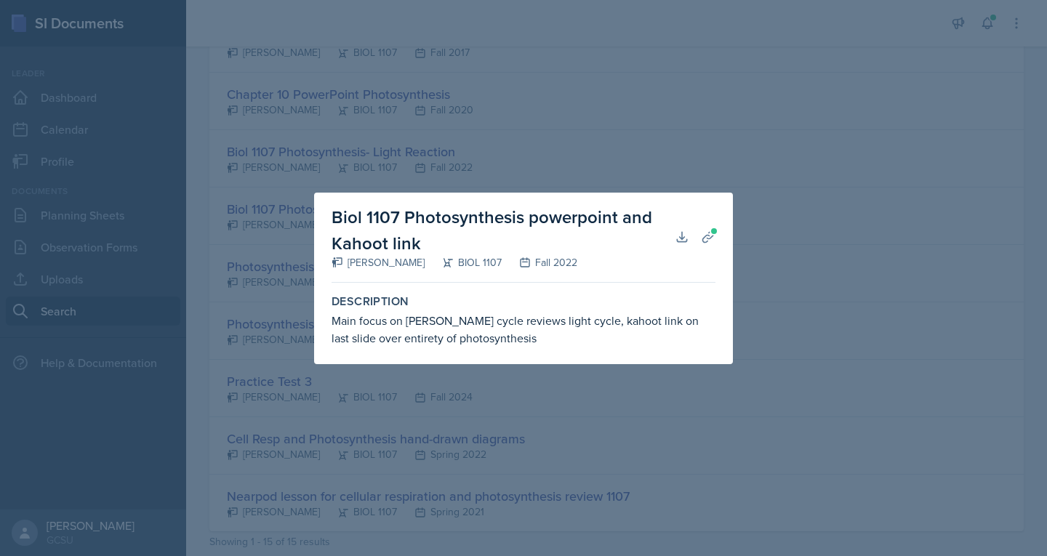
click at [481, 148] on div at bounding box center [523, 278] width 1047 height 556
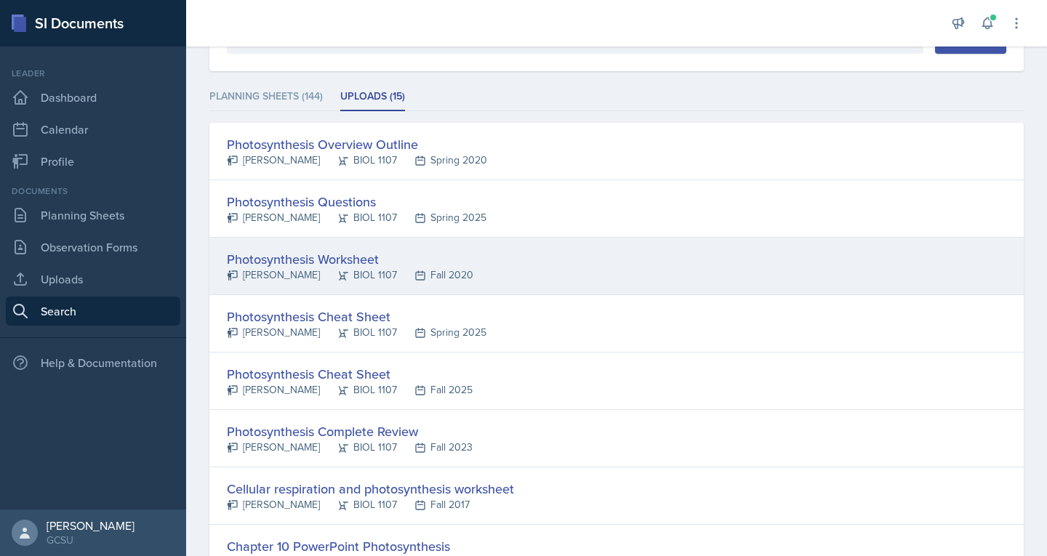
scroll to position [166, 0]
click at [281, 275] on div "[PERSON_NAME]" at bounding box center [273, 275] width 93 height 15
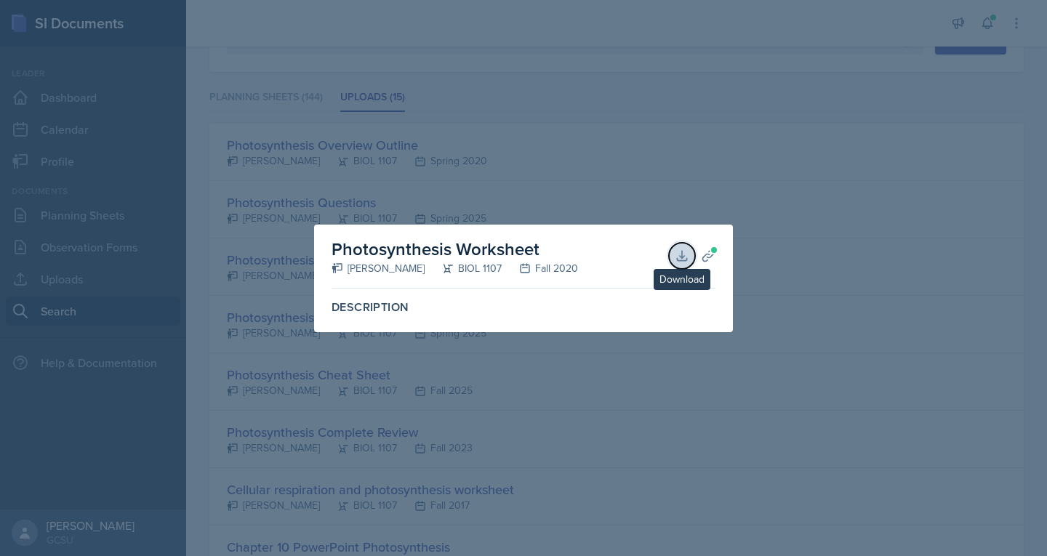
click at [680, 254] on icon at bounding box center [682, 256] width 15 height 15
click at [434, 209] on div at bounding box center [523, 278] width 1047 height 556
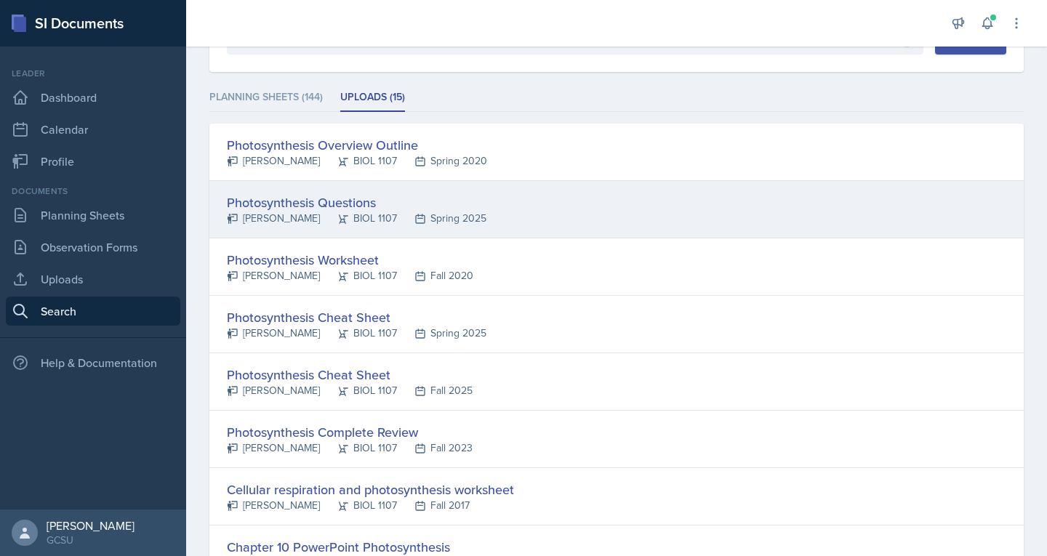
click at [359, 213] on div "BIOL 1107" at bounding box center [358, 218] width 77 height 15
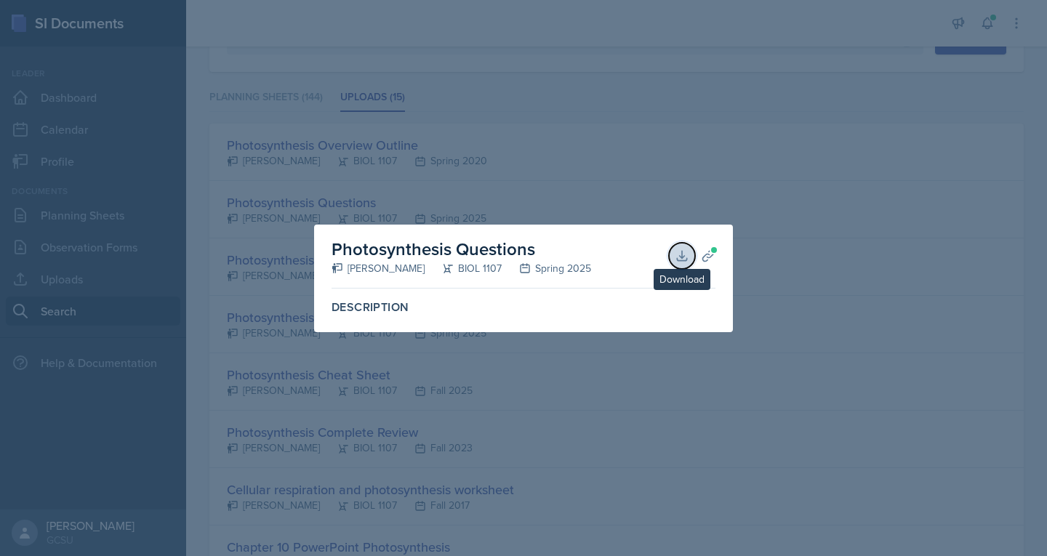
click at [680, 250] on icon at bounding box center [682, 256] width 15 height 15
click at [189, 261] on div at bounding box center [523, 278] width 1047 height 556
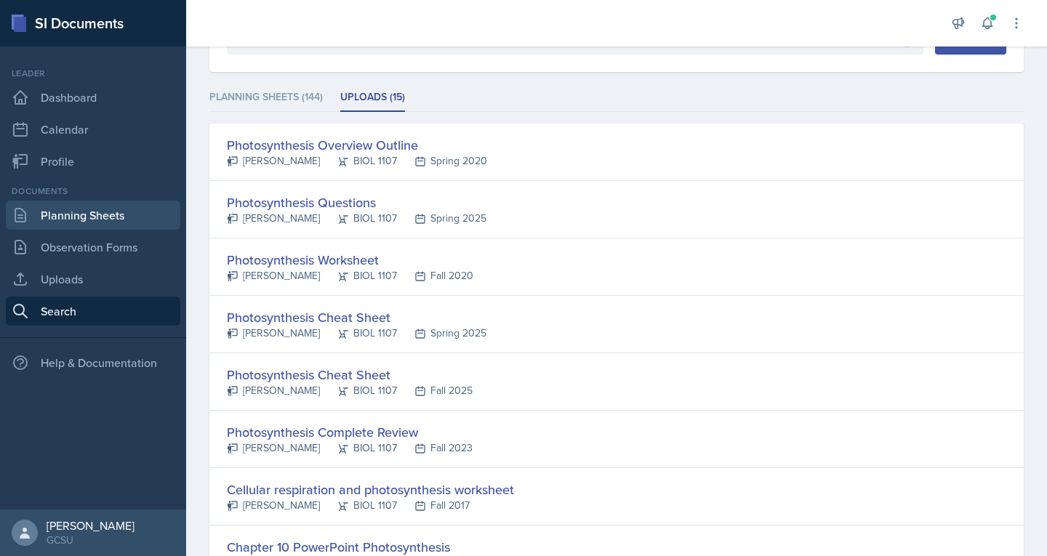
click at [58, 219] on link "Planning Sheets" at bounding box center [93, 215] width 174 height 29
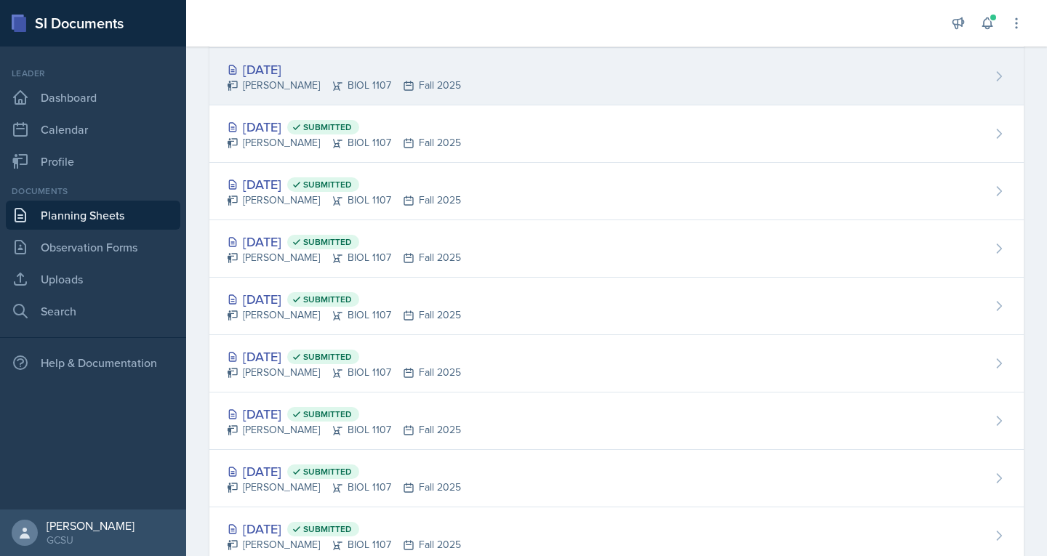
scroll to position [99, 0]
click at [293, 80] on div "[PERSON_NAME] BIOL 1107 Fall 2025" at bounding box center [344, 86] width 234 height 15
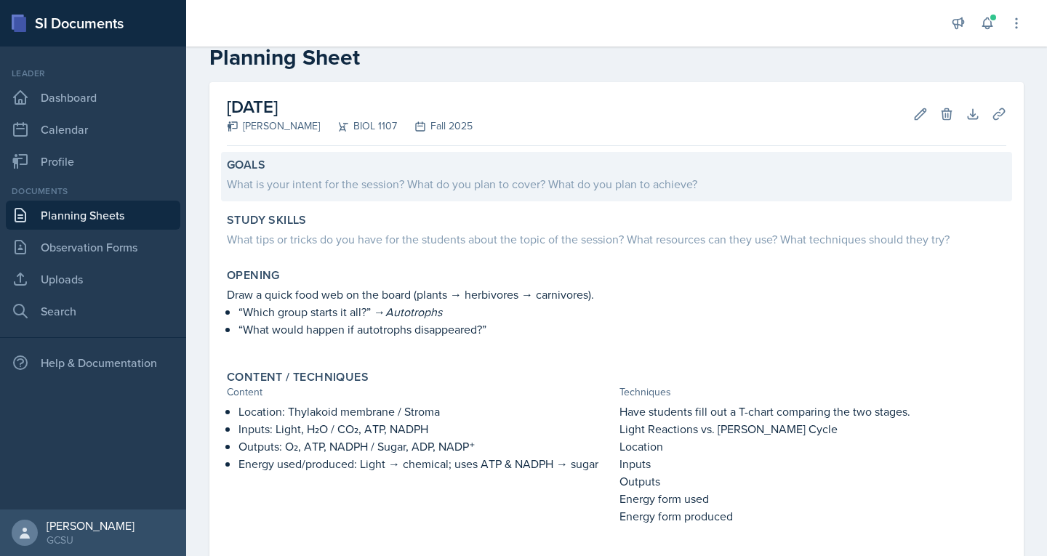
scroll to position [33, 0]
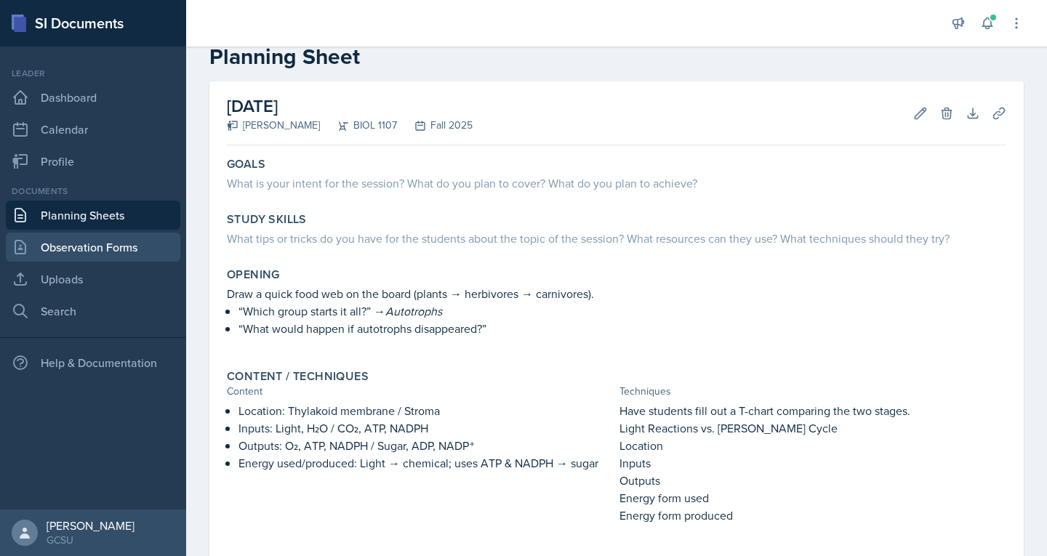
click at [100, 253] on link "Observation Forms" at bounding box center [93, 247] width 174 height 29
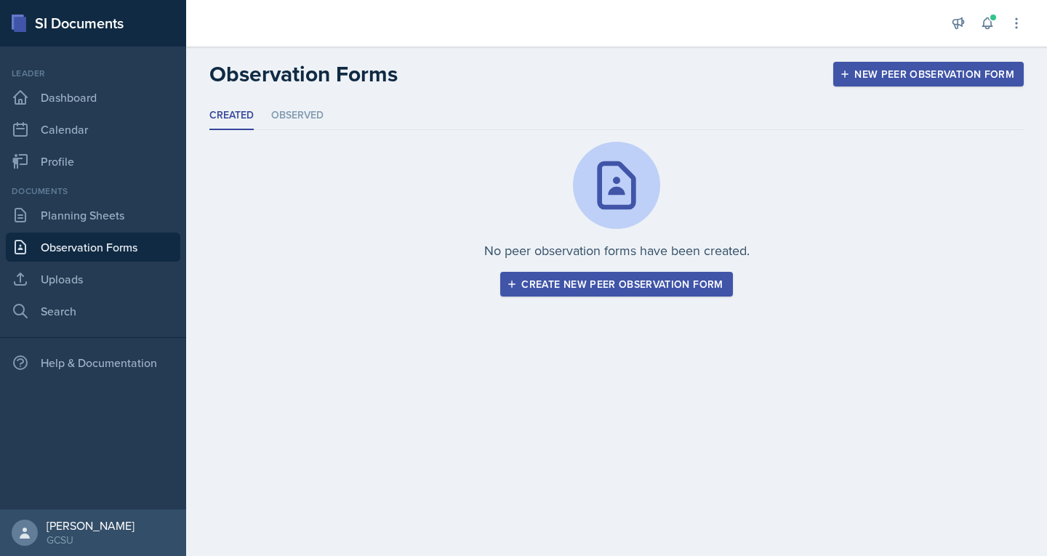
click at [97, 232] on div "Documents Planning Sheets Observation Forms Uploads Search" at bounding box center [93, 255] width 174 height 141
click at [103, 218] on link "Planning Sheets" at bounding box center [93, 215] width 174 height 29
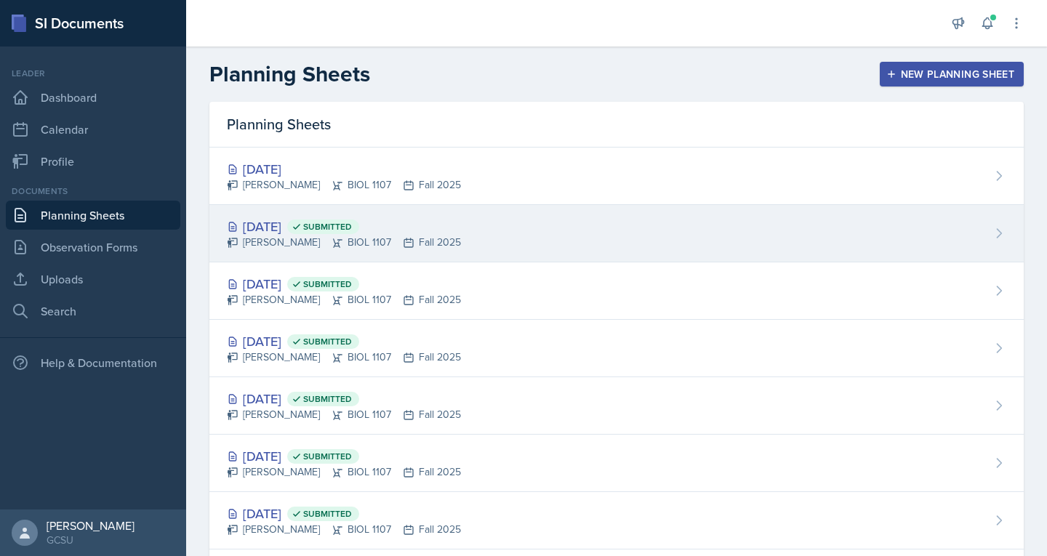
click at [271, 224] on div "[DATE] Submitted" at bounding box center [344, 227] width 234 height 20
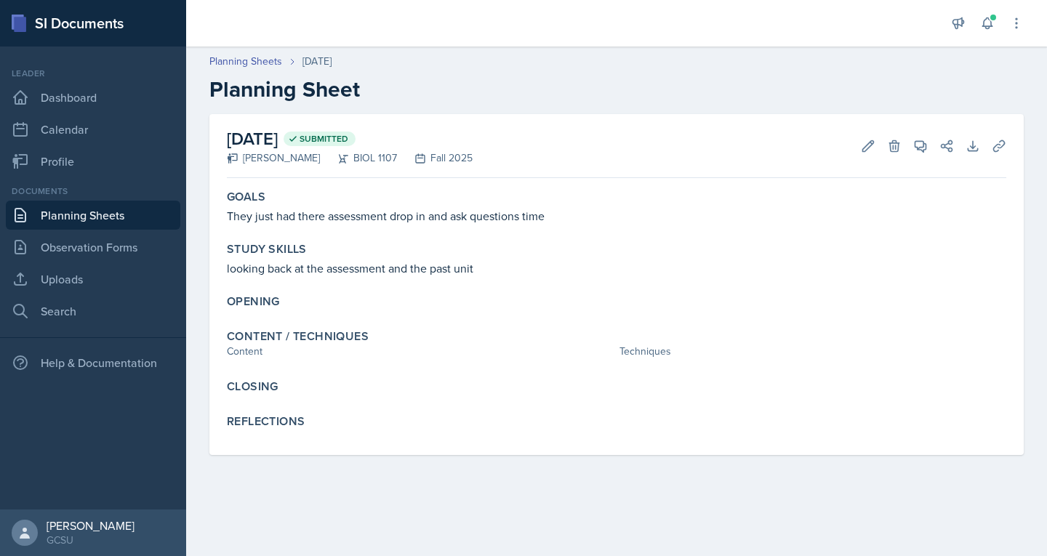
click at [111, 217] on link "Planning Sheets" at bounding box center [93, 215] width 174 height 29
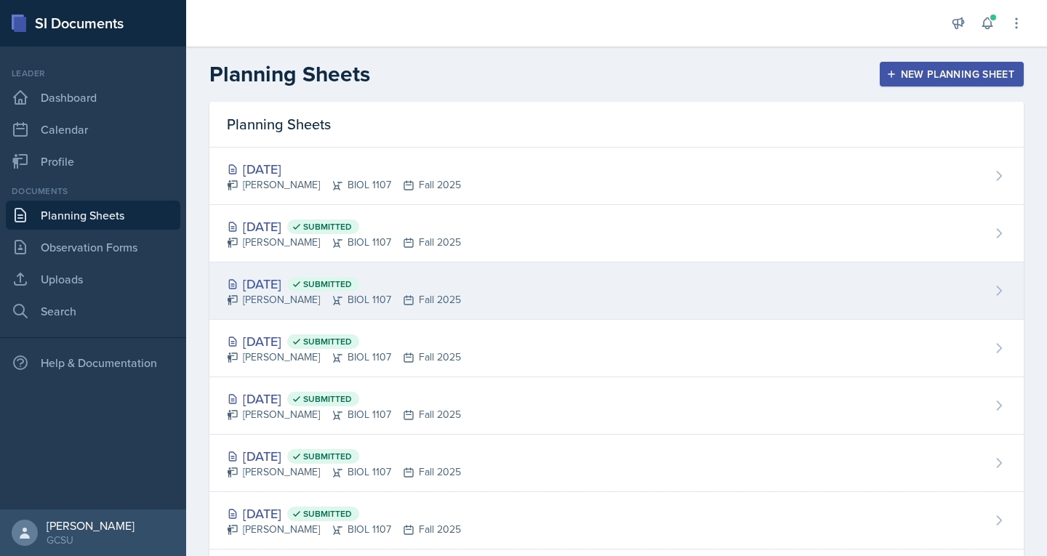
click at [266, 283] on div "[DATE] Submitted" at bounding box center [344, 284] width 234 height 20
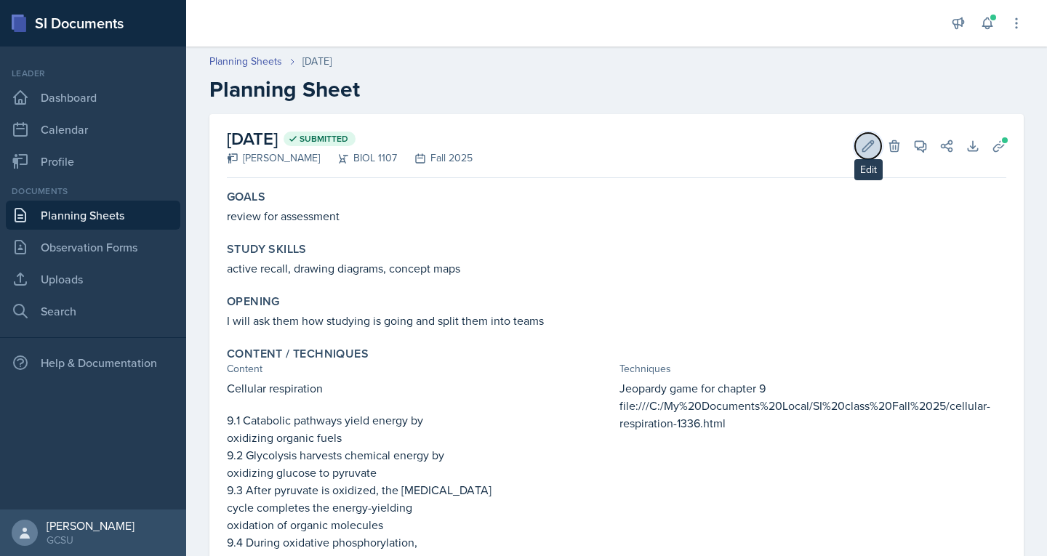
click at [863, 144] on icon at bounding box center [868, 145] width 11 height 11
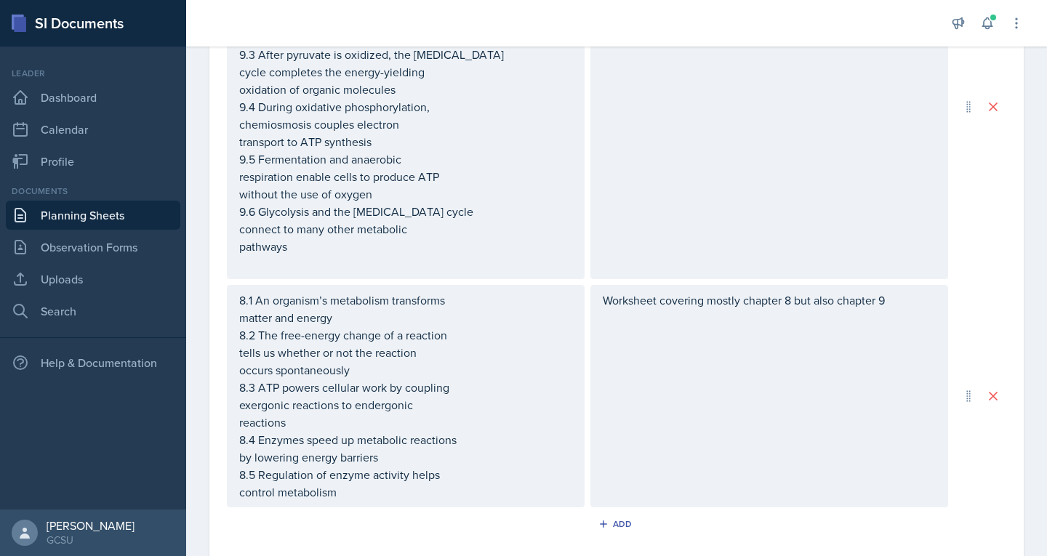
scroll to position [910, 0]
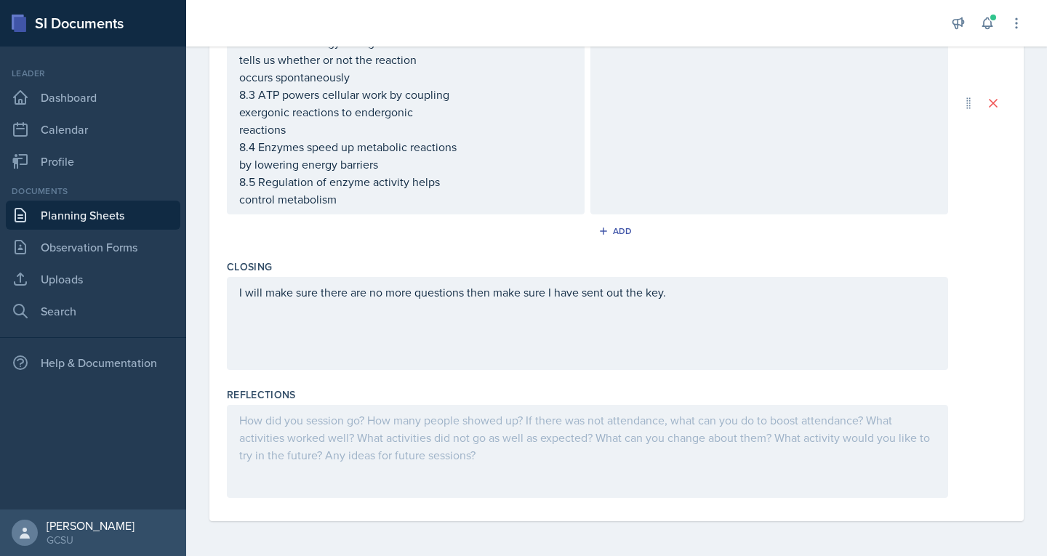
click at [433, 430] on div at bounding box center [587, 451] width 721 height 93
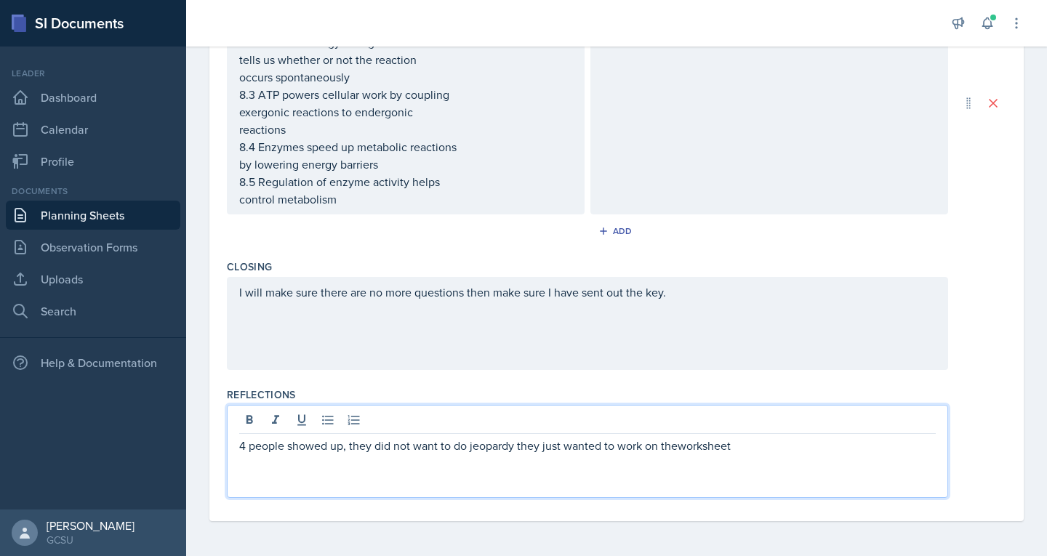
click at [677, 448] on p "4 people showed up, they did not want to do jeopardy they just wanted to work o…" at bounding box center [587, 445] width 696 height 17
click at [747, 448] on p "4 people showed up, they did not want to do jeopardy they just wanted to work o…" at bounding box center [587, 445] width 696 height 17
click at [740, 460] on p "4 people showed up, they did not want to do jeopardy they just wanted to work o…" at bounding box center [587, 454] width 696 height 35
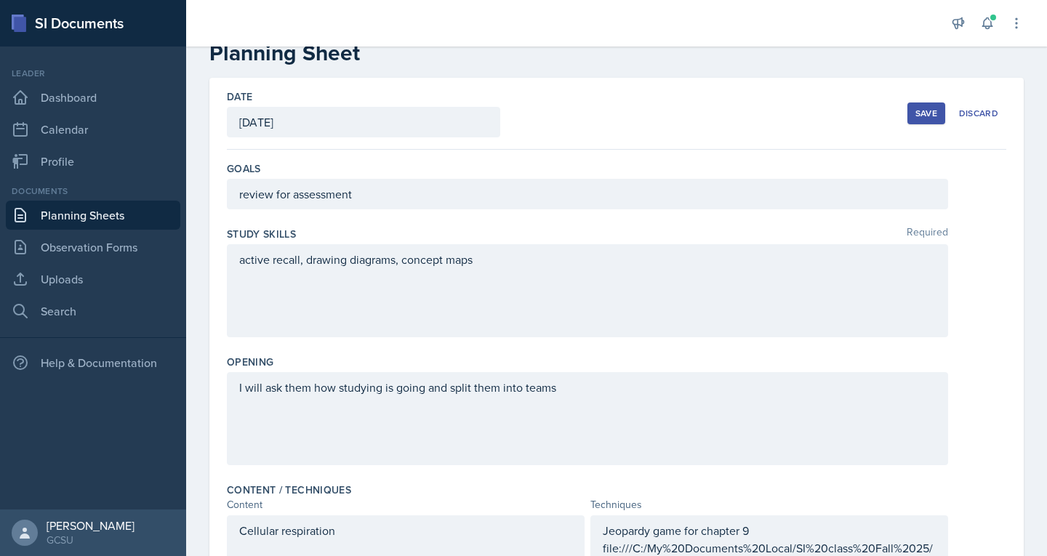
scroll to position [0, 0]
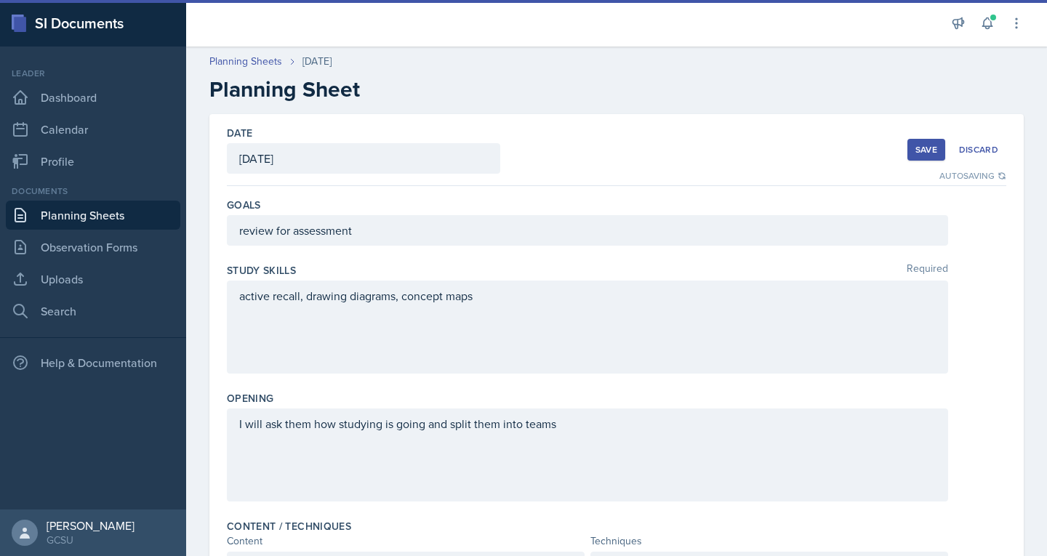
click at [915, 146] on div "Save" at bounding box center [926, 150] width 22 height 12
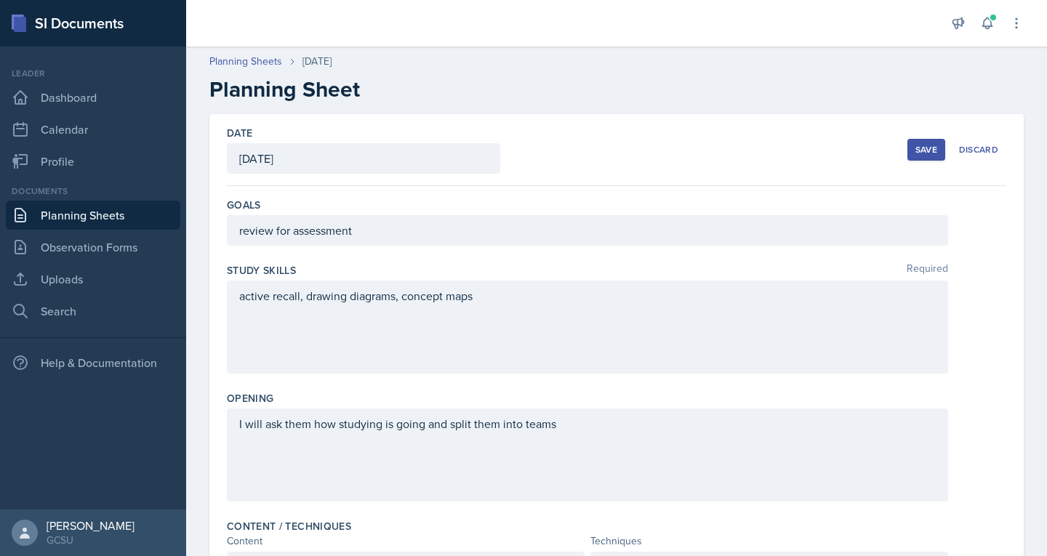
click at [915, 149] on div "Save" at bounding box center [926, 150] width 22 height 12
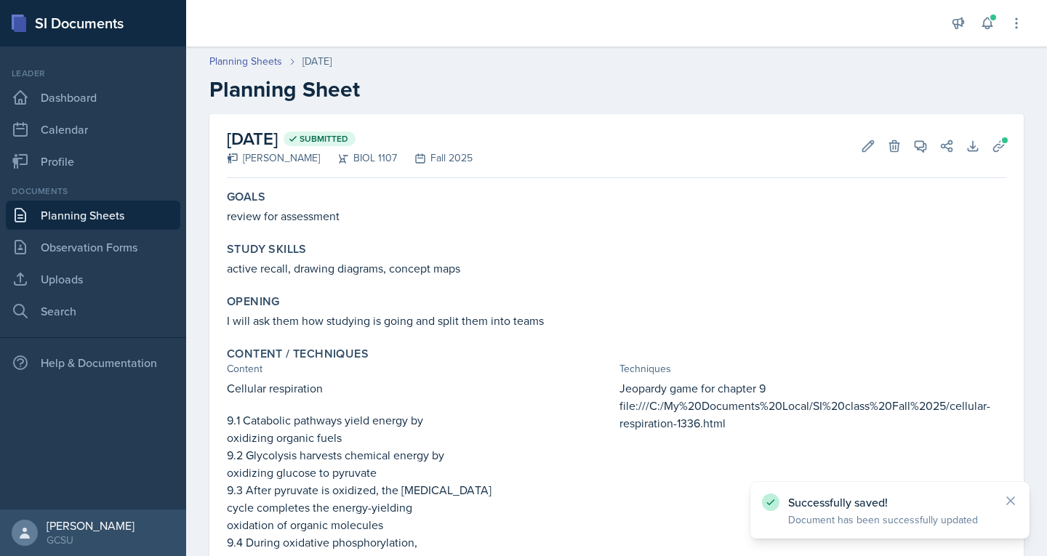
click at [61, 214] on link "Planning Sheets" at bounding box center [93, 215] width 174 height 29
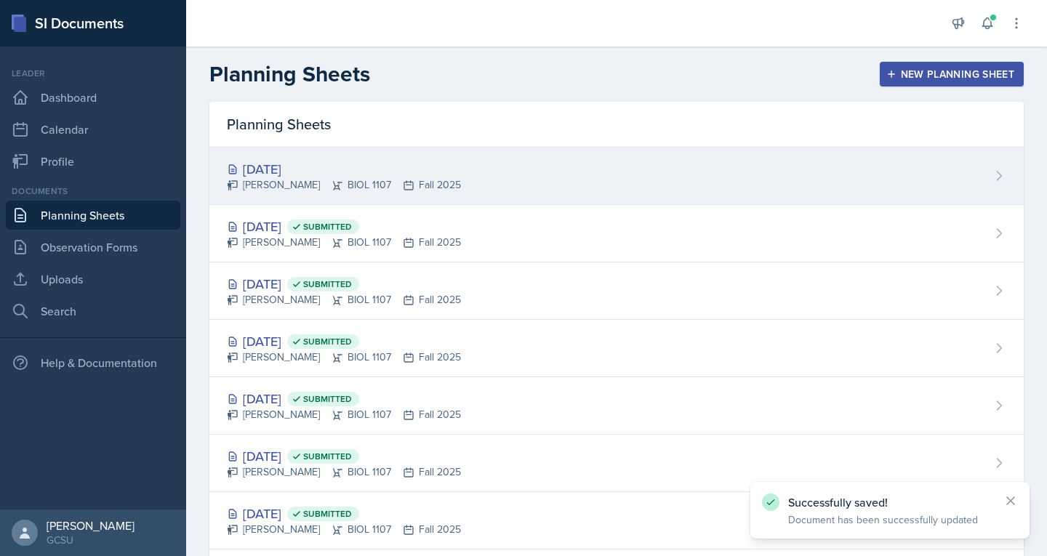
click at [275, 185] on div "[PERSON_NAME] BIOL 1107 Fall 2025" at bounding box center [344, 184] width 234 height 15
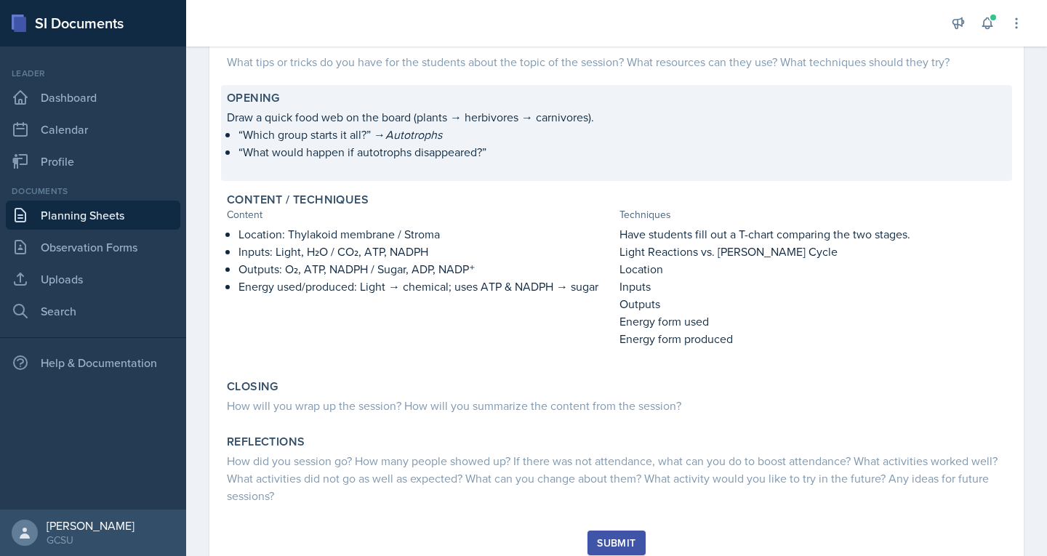
scroll to position [261, 0]
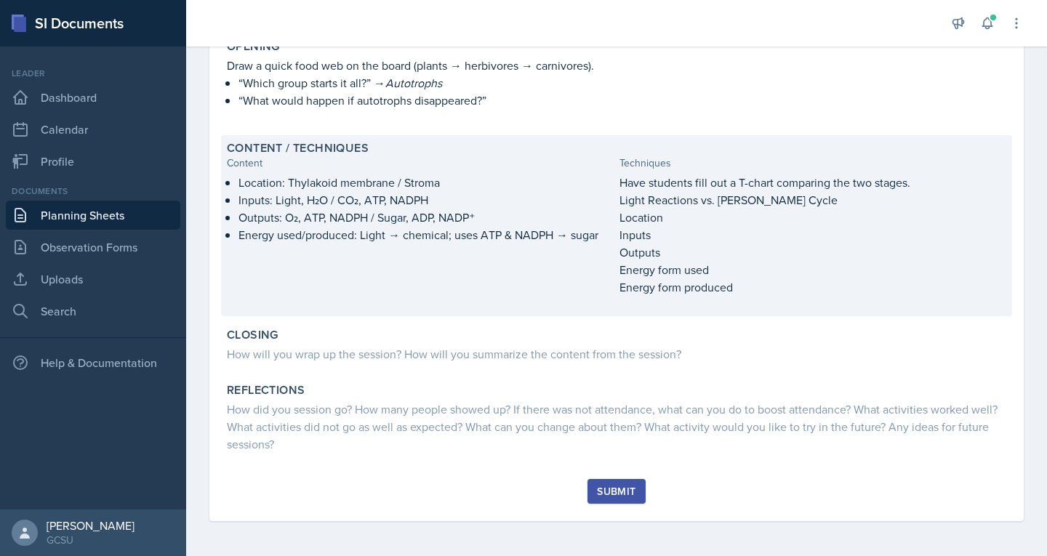
click at [495, 265] on div "Location: Thylakoid membrane / Stroma Inputs: Light, H₂O / CO₂, ATP, NADPH Outp…" at bounding box center [420, 242] width 387 height 137
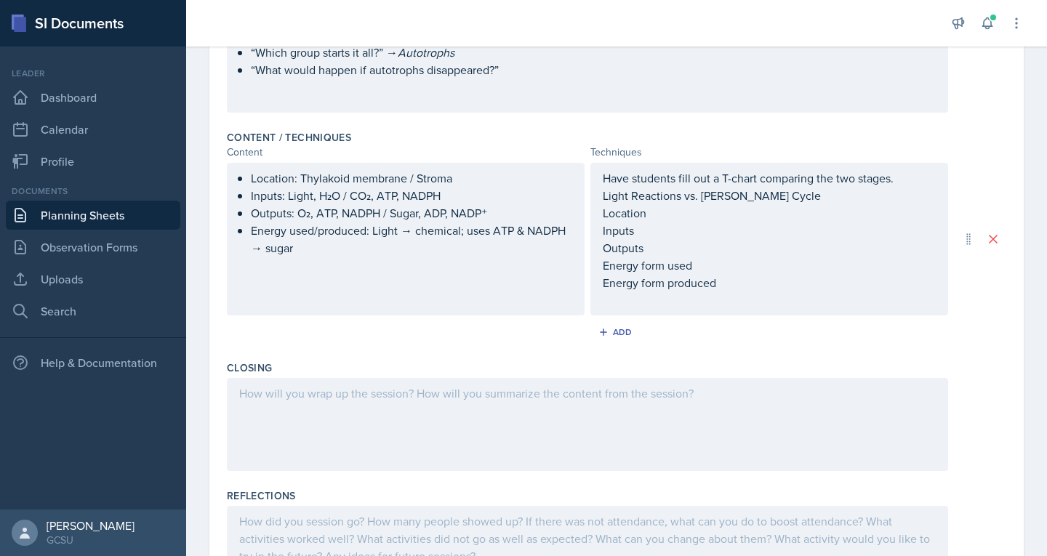
scroll to position [398, 0]
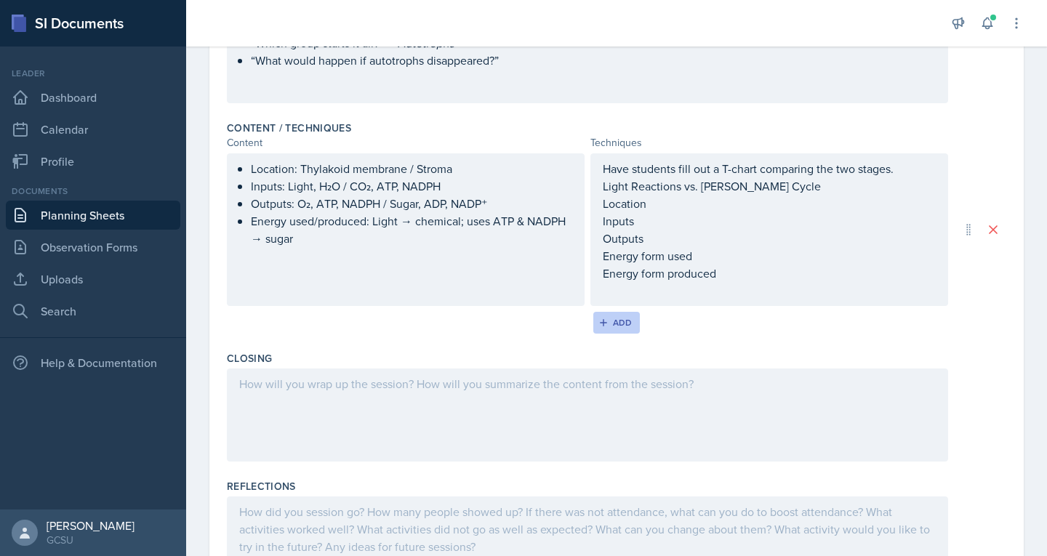
click at [617, 321] on div "Add" at bounding box center [616, 323] width 31 height 12
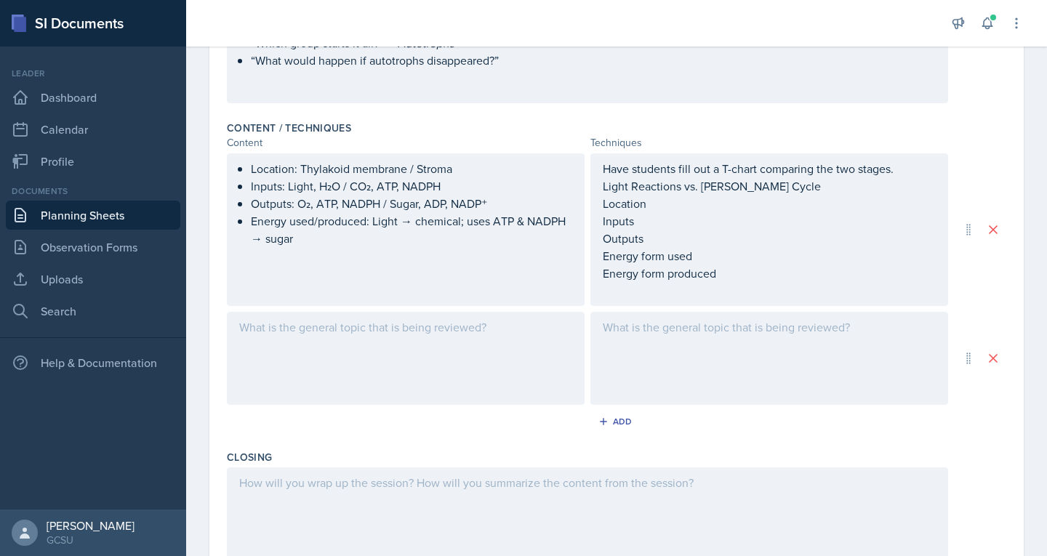
click at [641, 335] on div at bounding box center [769, 358] width 358 height 93
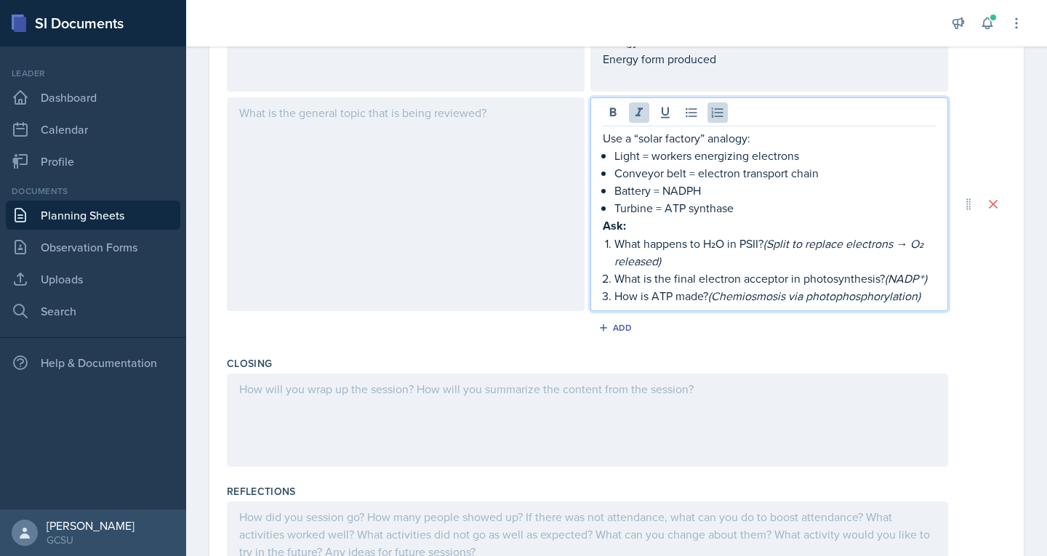
scroll to position [614, 0]
click at [609, 334] on button "Add" at bounding box center [616, 327] width 47 height 22
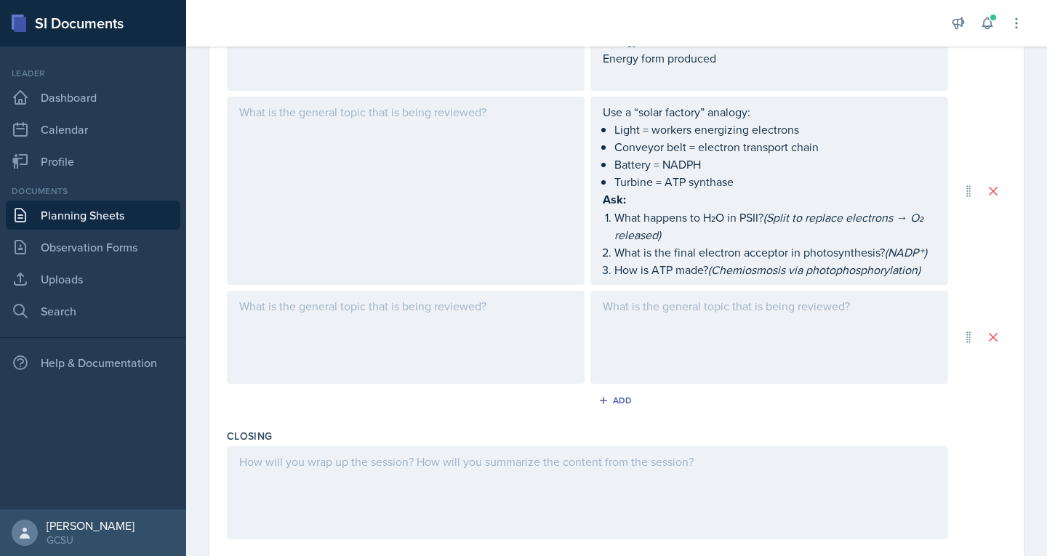
click at [662, 316] on div at bounding box center [769, 337] width 358 height 93
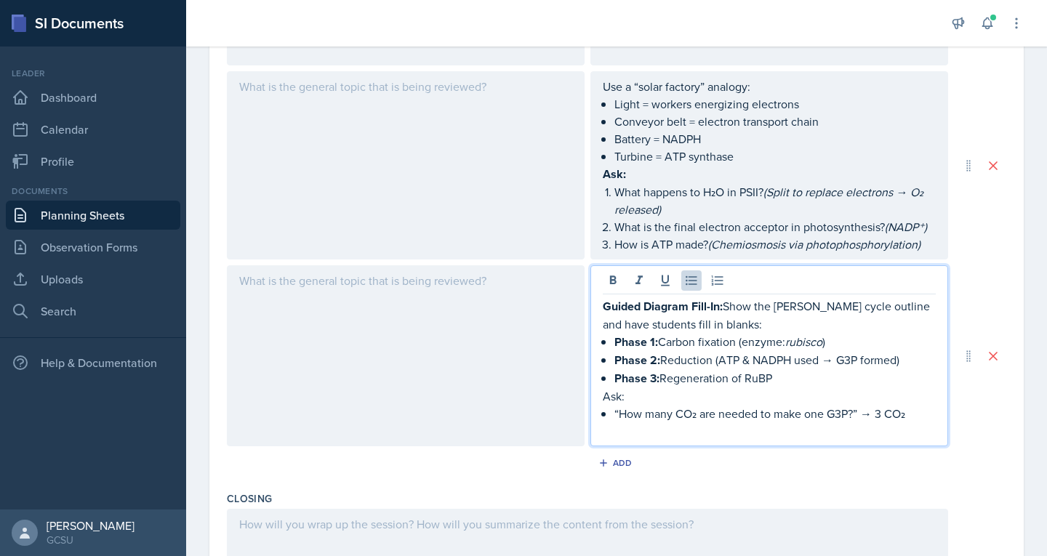
click at [347, 292] on div at bounding box center [406, 355] width 358 height 181
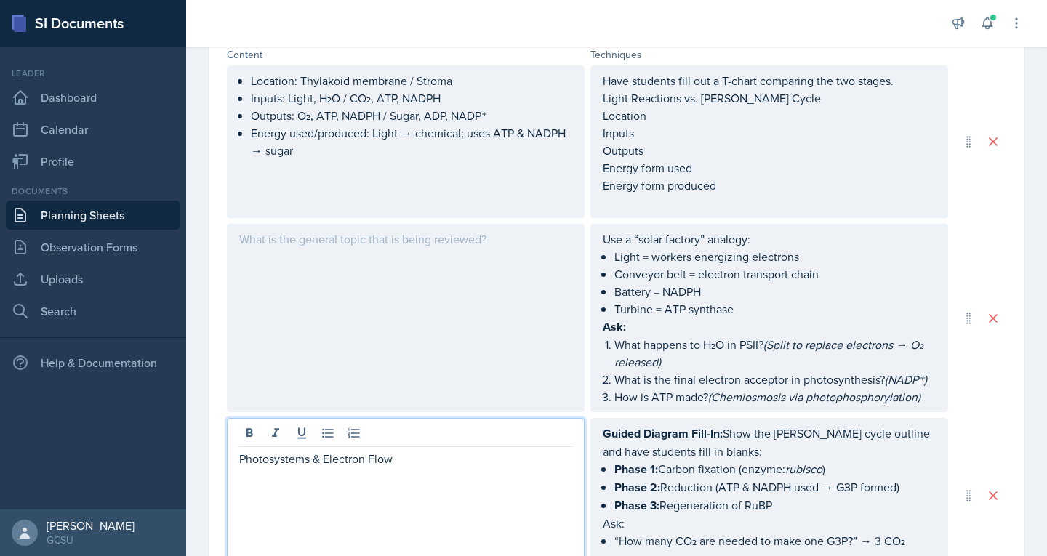
click at [334, 252] on div at bounding box center [406, 318] width 358 height 188
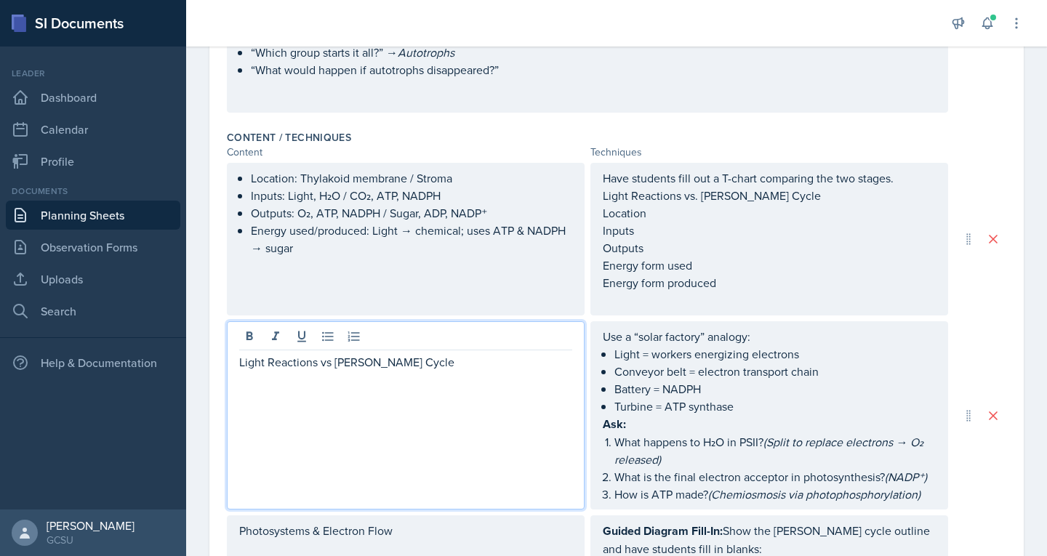
scroll to position [390, 0]
click at [308, 366] on p "Light Reactions vs [PERSON_NAME] Cycle" at bounding box center [405, 361] width 333 height 17
click at [232, 173] on div "Location: Thylakoid membrane / Stroma Inputs: Light, H₂O / CO₂, ATP, NADPH Outp…" at bounding box center [406, 238] width 358 height 153
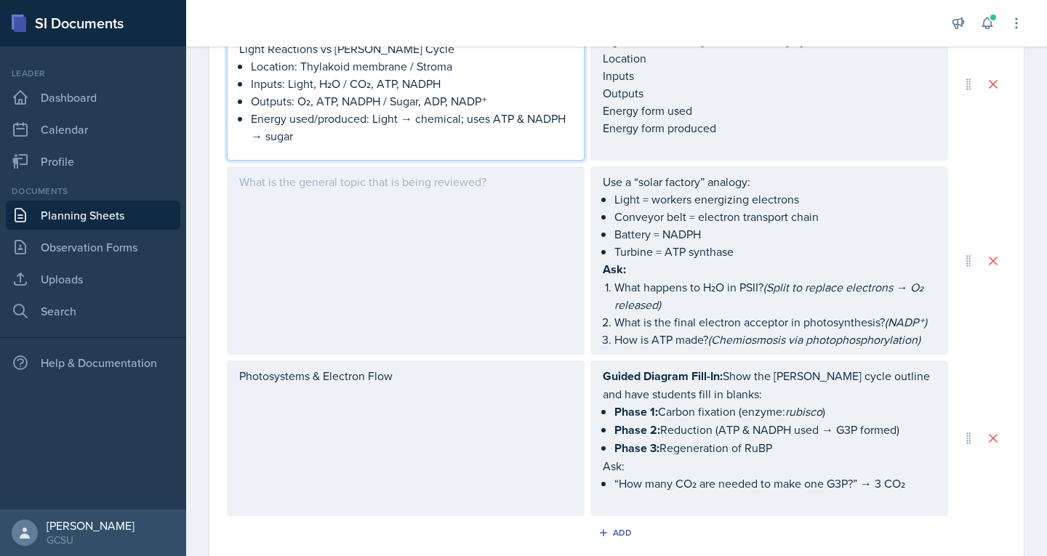
scroll to position [569, 0]
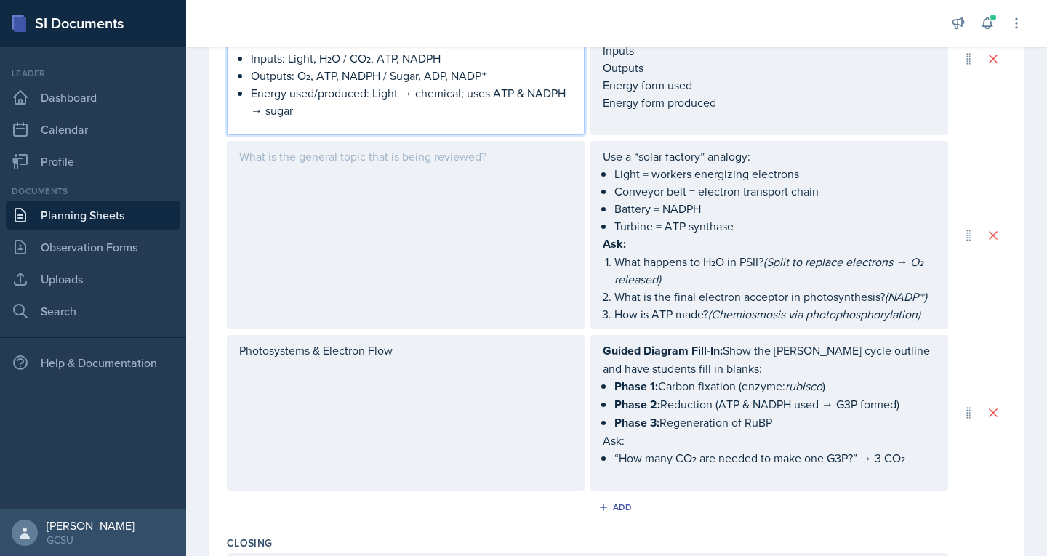
click at [343, 359] on p "Photosystems & Electron Flow" at bounding box center [405, 350] width 333 height 17
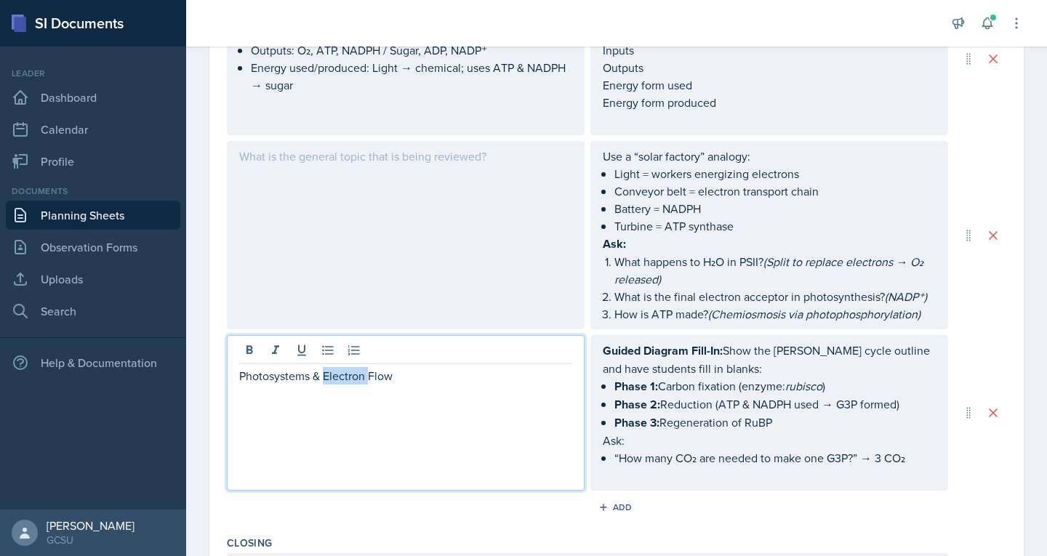
click at [343, 372] on p "Photosystems & Electron Flow" at bounding box center [405, 375] width 333 height 17
copy p "Photosystems & Electron Flow"
click at [353, 180] on div at bounding box center [405, 165] width 333 height 35
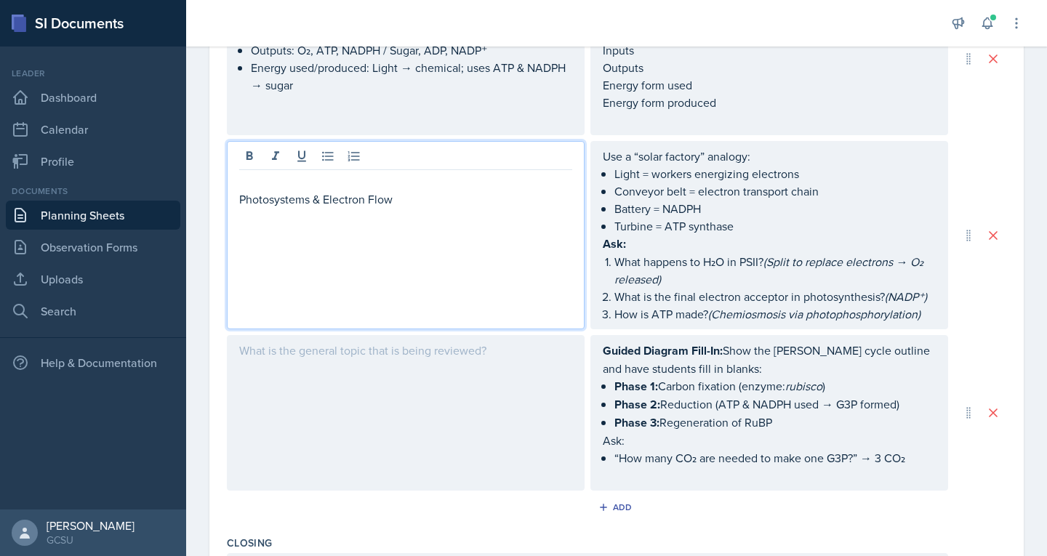
click at [289, 361] on div at bounding box center [406, 413] width 358 height 156
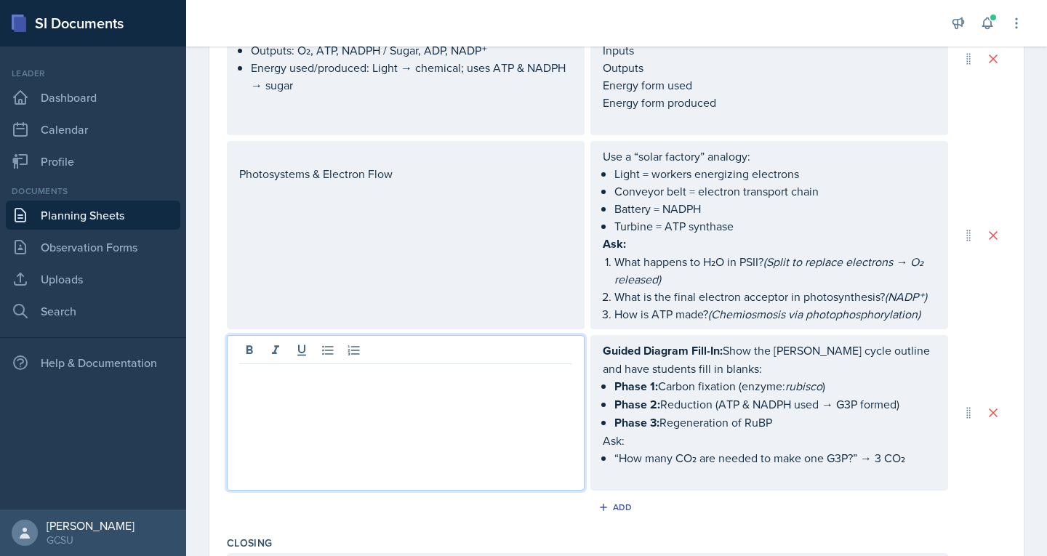
paste div
click at [253, 396] on p "5. The [PERSON_NAME] Cycle" at bounding box center [405, 393] width 333 height 17
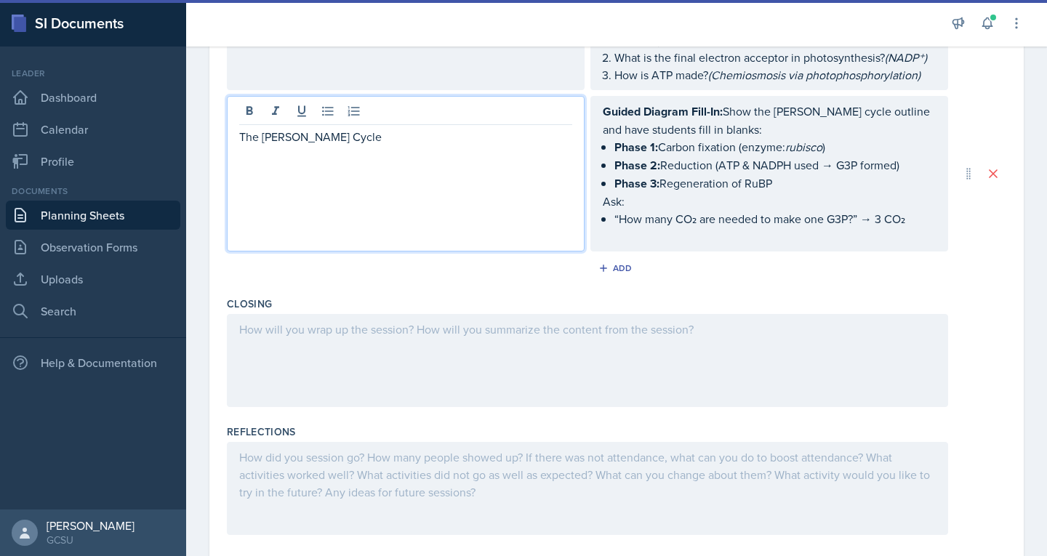
scroll to position [828, 0]
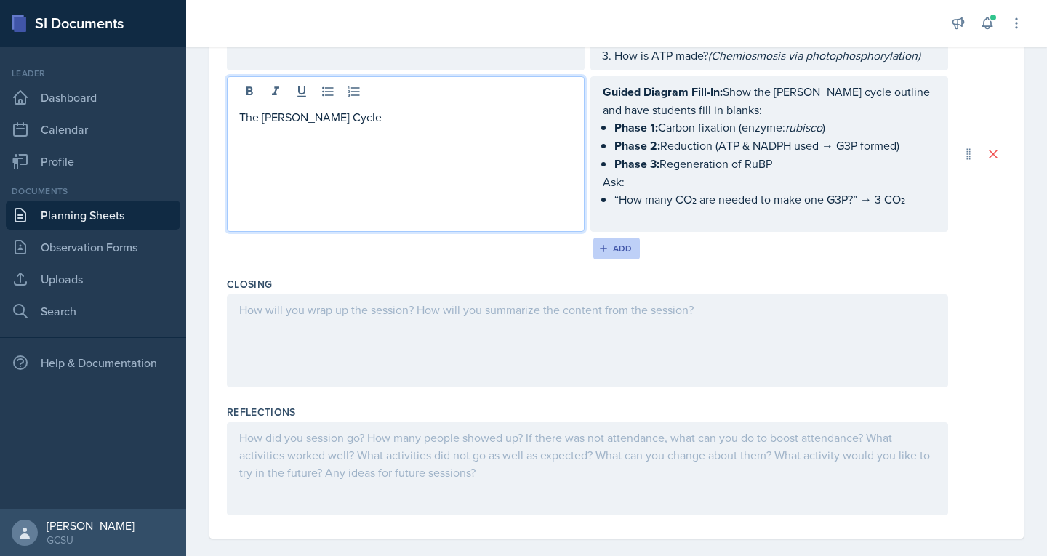
click at [608, 244] on div "Add" at bounding box center [616, 249] width 31 height 12
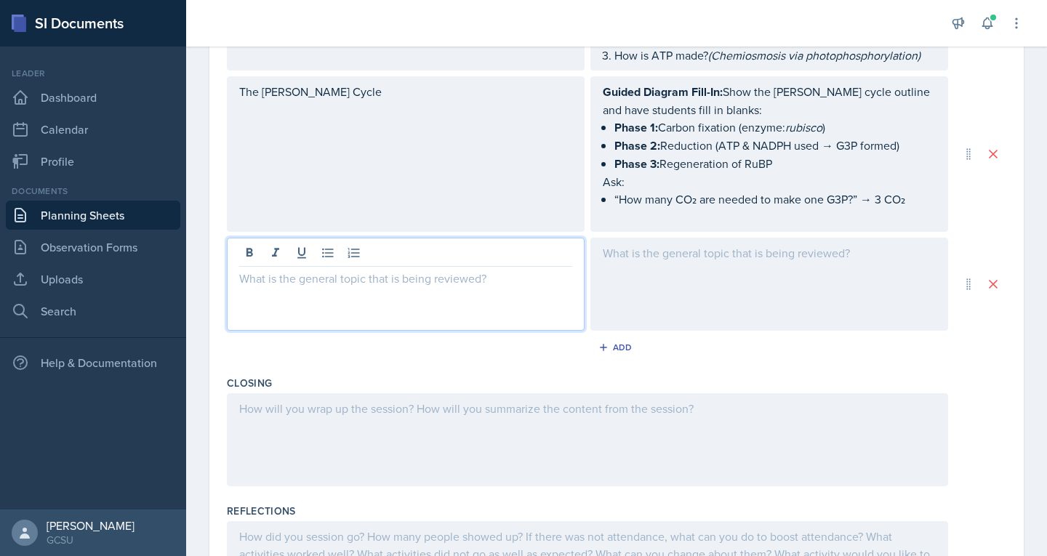
click at [380, 249] on div at bounding box center [406, 284] width 358 height 93
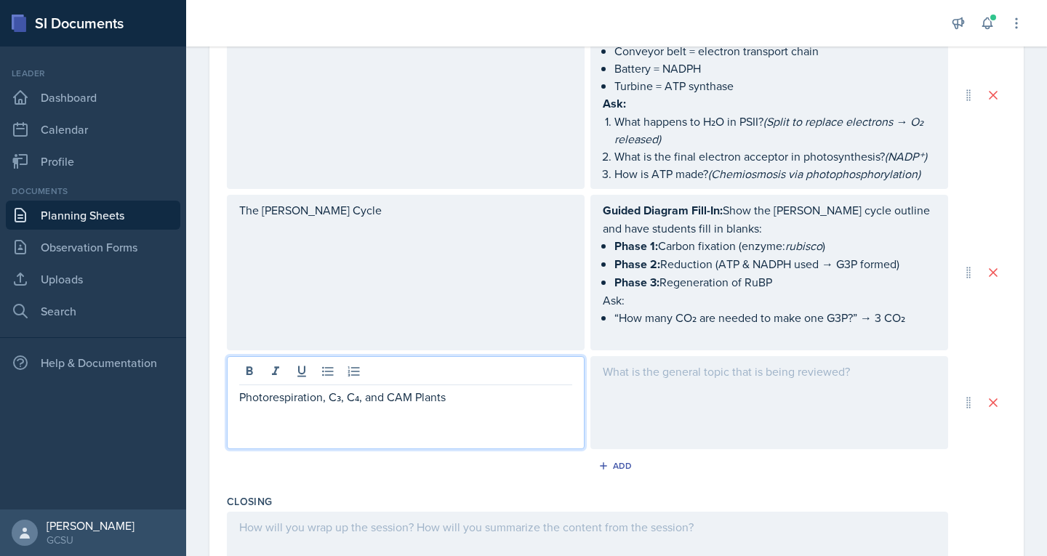
scroll to position [706, 0]
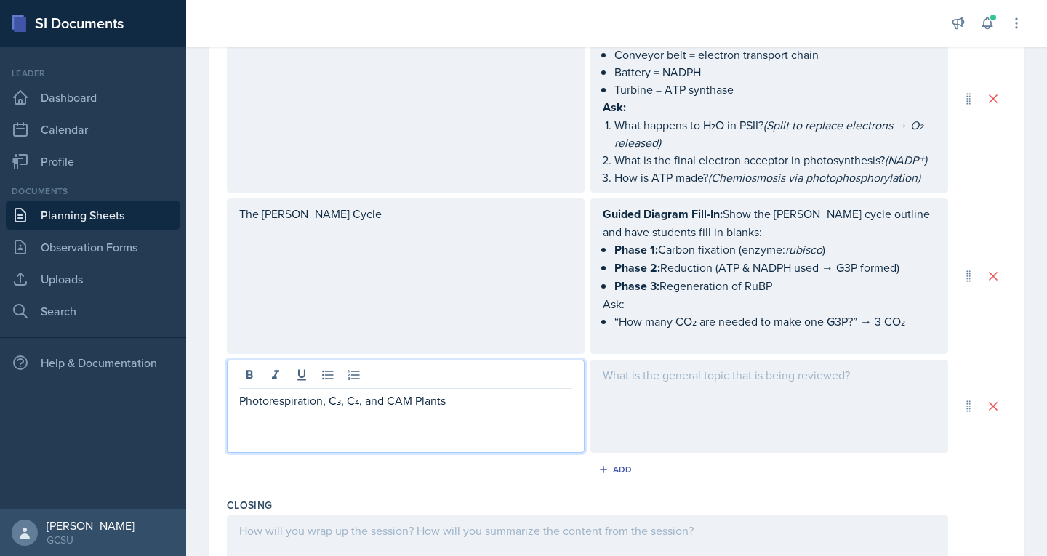
click at [641, 388] on div at bounding box center [769, 406] width 358 height 93
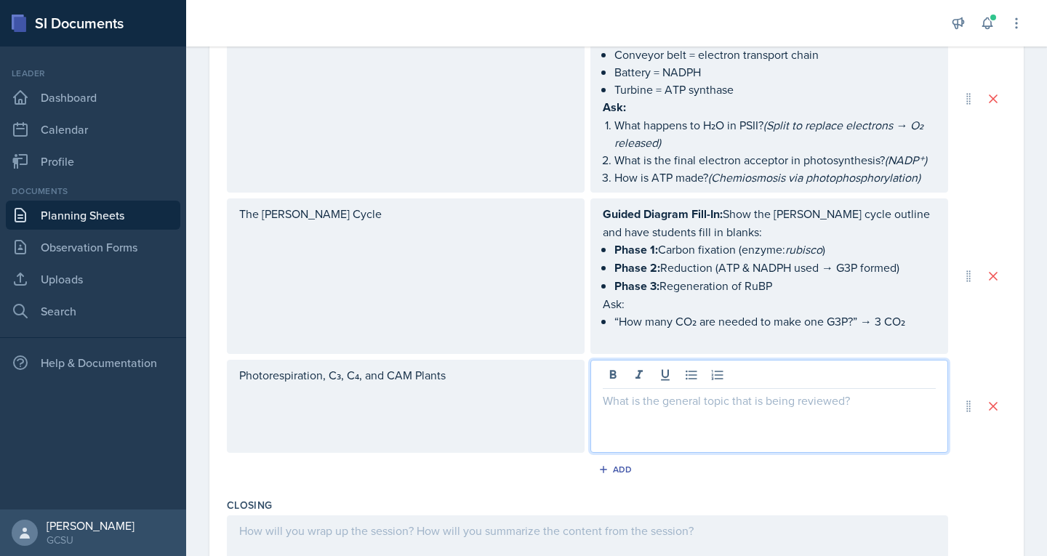
scroll to position [731, 0]
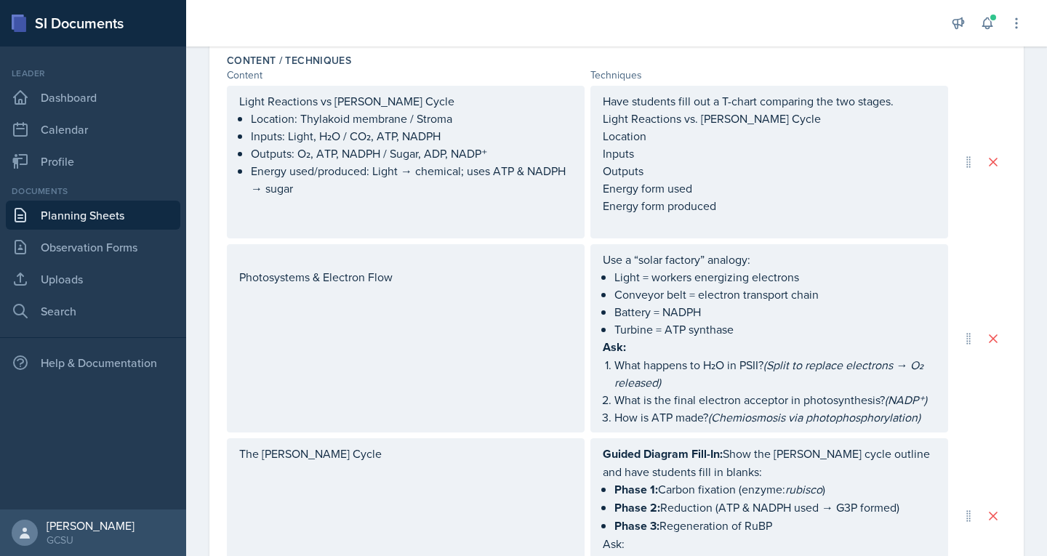
click at [448, 197] on div "Light Reactions vs [PERSON_NAME] Cycle Location: Thylakoid membrane / Stroma In…" at bounding box center [406, 162] width 358 height 153
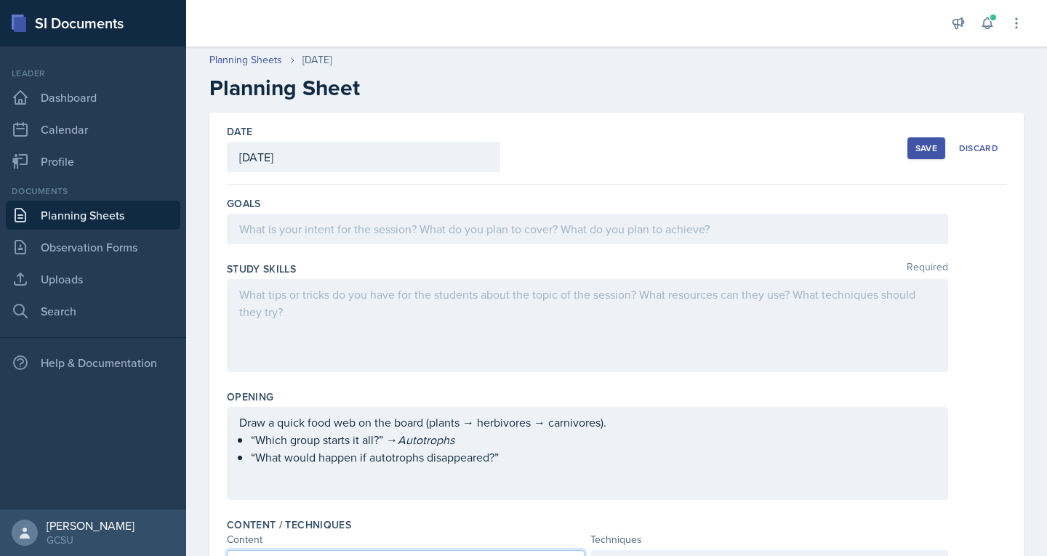
scroll to position [2, 0]
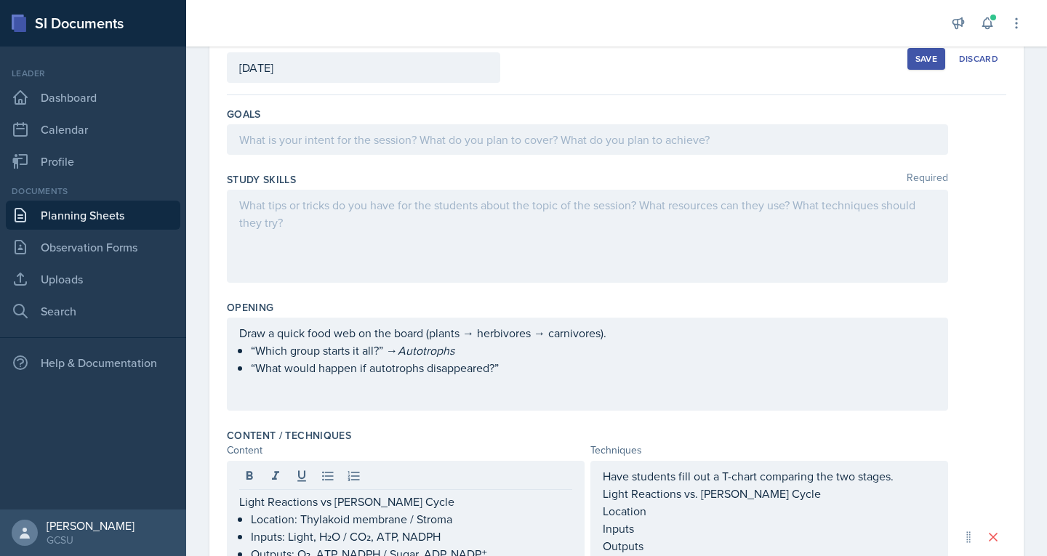
click at [382, 222] on div at bounding box center [587, 236] width 721 height 93
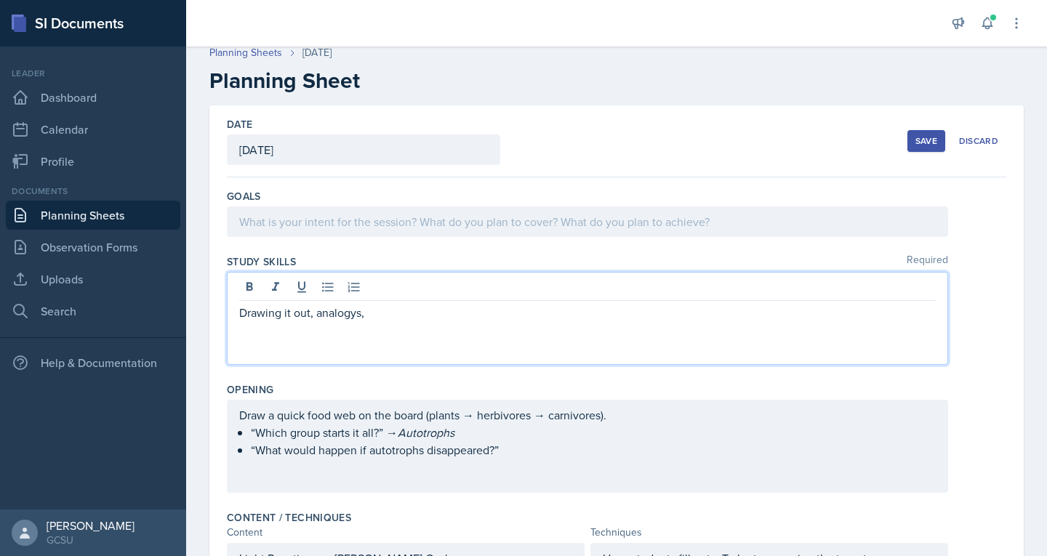
scroll to position [8, 0]
click at [347, 348] on div "Drawing it out, analogies," at bounding box center [587, 319] width 721 height 93
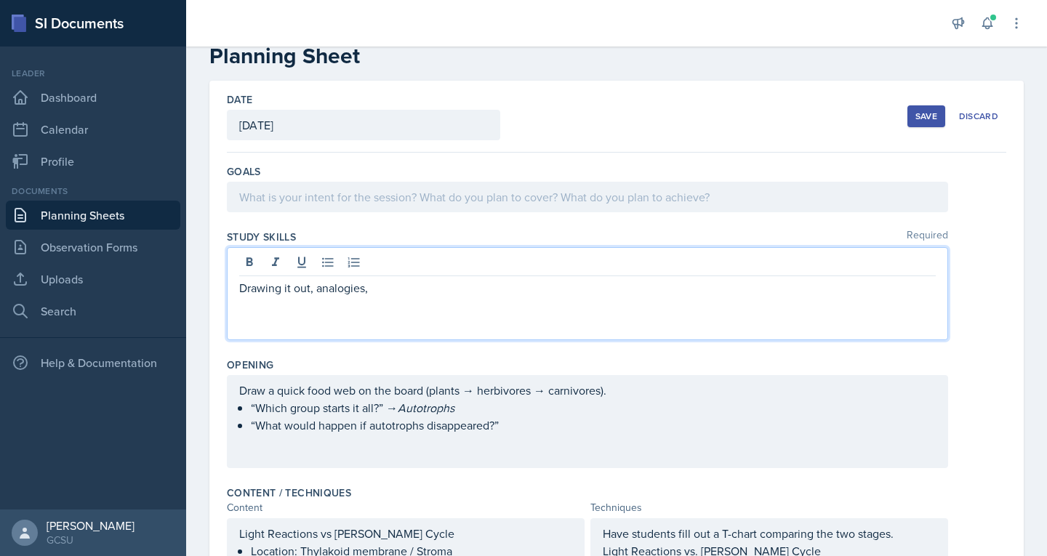
click at [363, 206] on p at bounding box center [587, 196] width 696 height 17
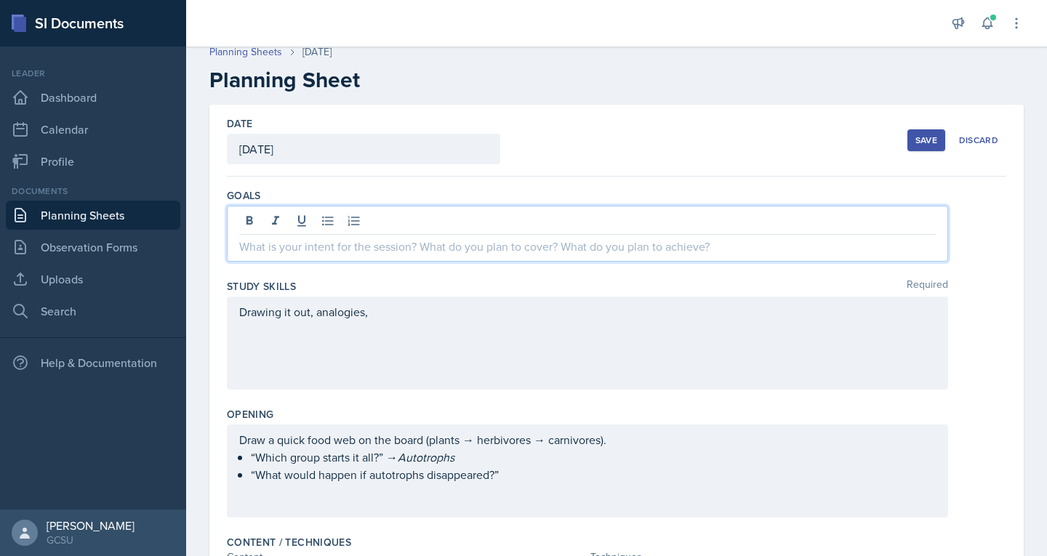
scroll to position [8, 0]
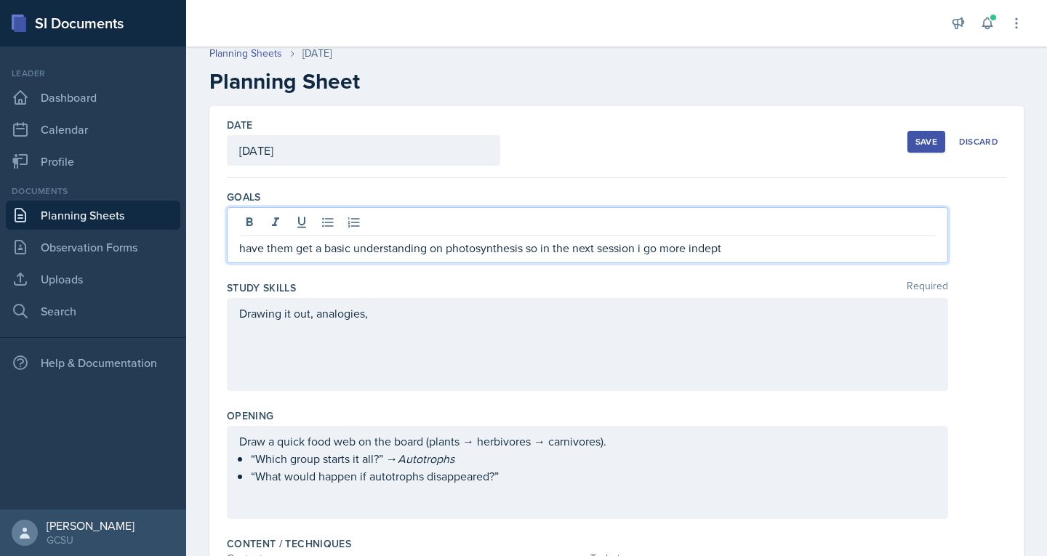
click at [393, 314] on div "Drawing it out, analogies," at bounding box center [587, 344] width 721 height 93
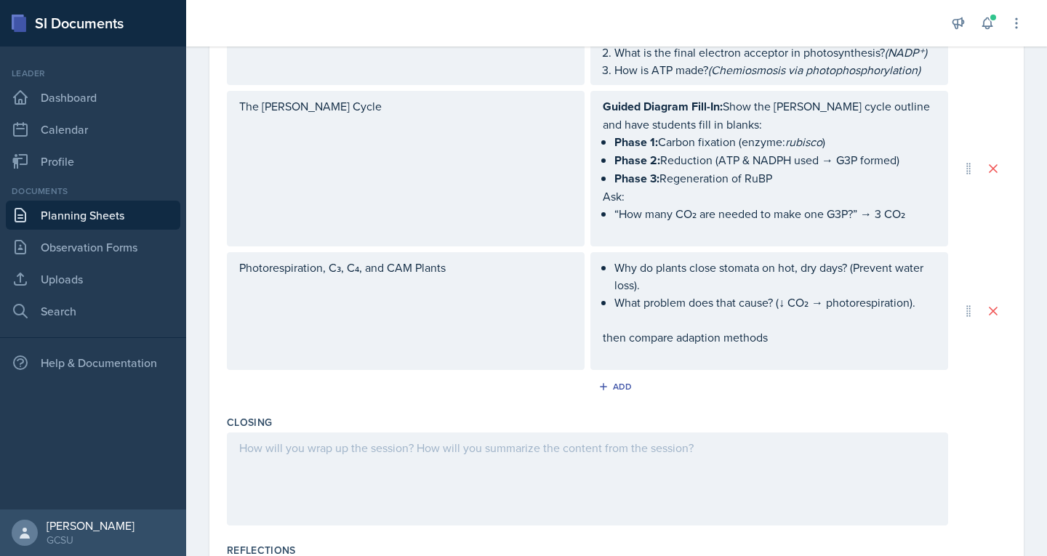
scroll to position [967, 0]
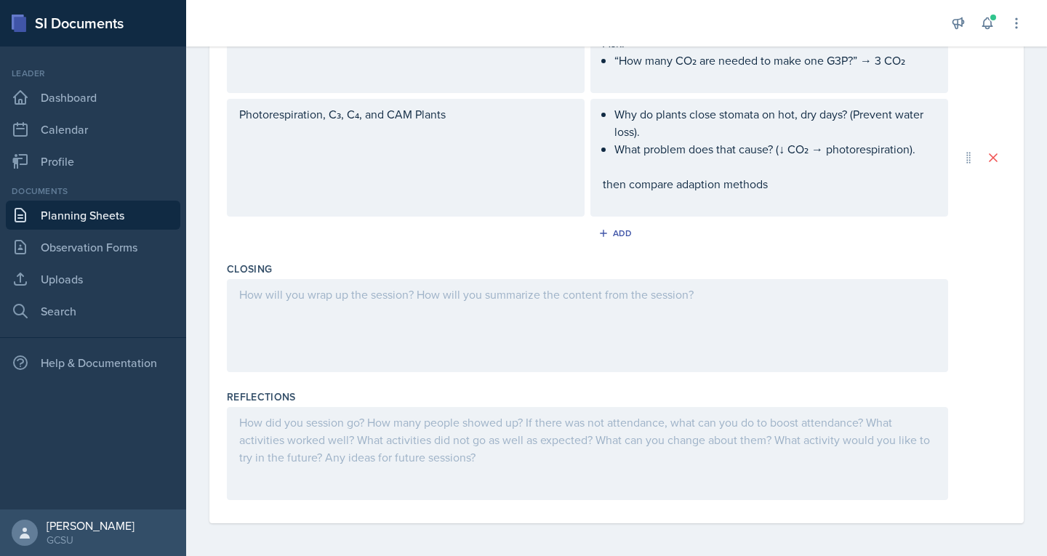
click at [406, 285] on div at bounding box center [587, 325] width 721 height 93
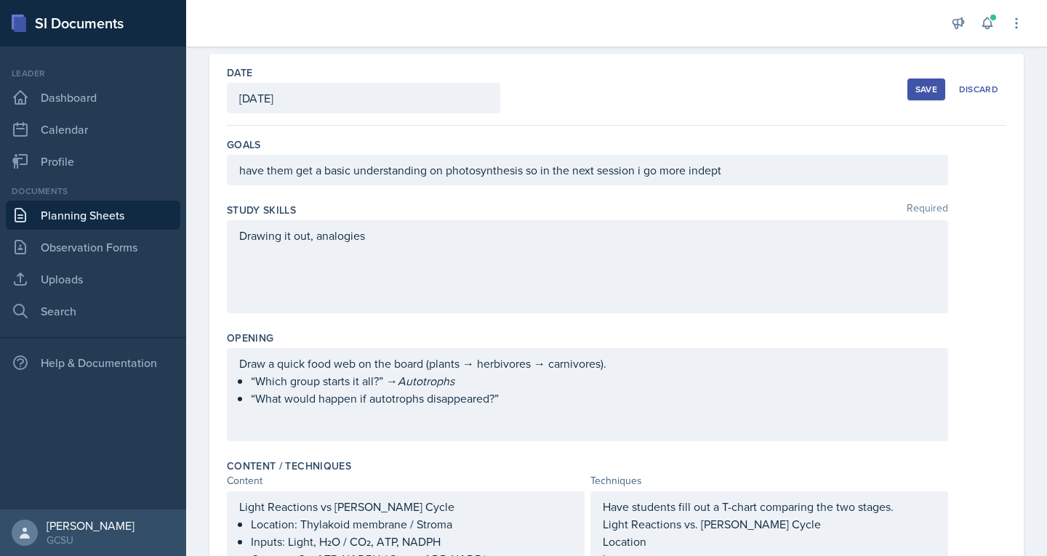
scroll to position [0, 0]
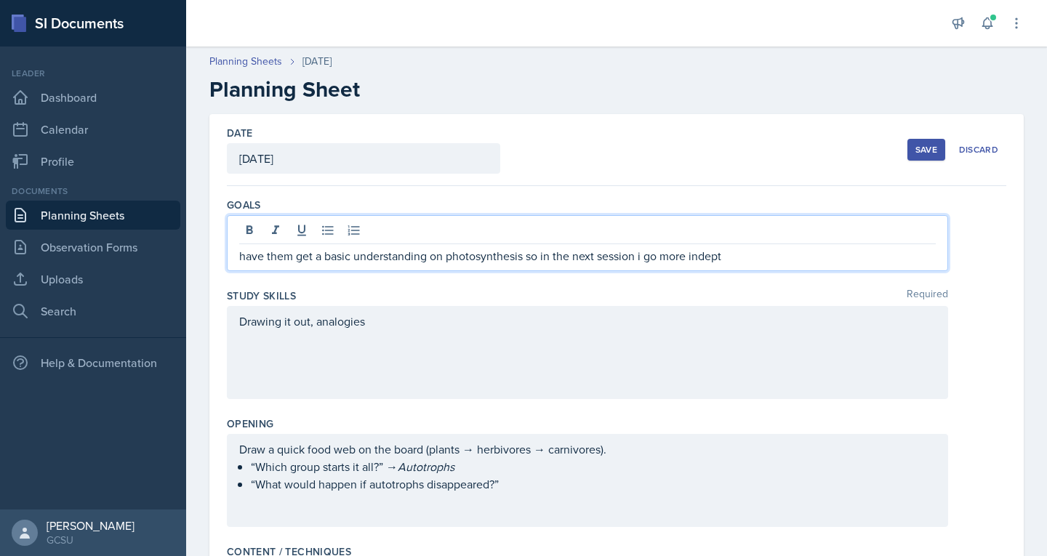
drag, startPoint x: 702, startPoint y: 229, endPoint x: 691, endPoint y: 255, distance: 28.4
click at [691, 255] on p "have them get a basic understanding on photosynthesis so in the next session i …" at bounding box center [587, 255] width 696 height 17
click at [704, 257] on p "have them get a basic understanding on photosynthesis so in the next session i …" at bounding box center [587, 255] width 696 height 17
drag, startPoint x: 704, startPoint y: 257, endPoint x: 670, endPoint y: 255, distance: 34.2
click at [670, 255] on p "have them get a basic understanding on photosynthesis so in the next session i …" at bounding box center [587, 255] width 696 height 17
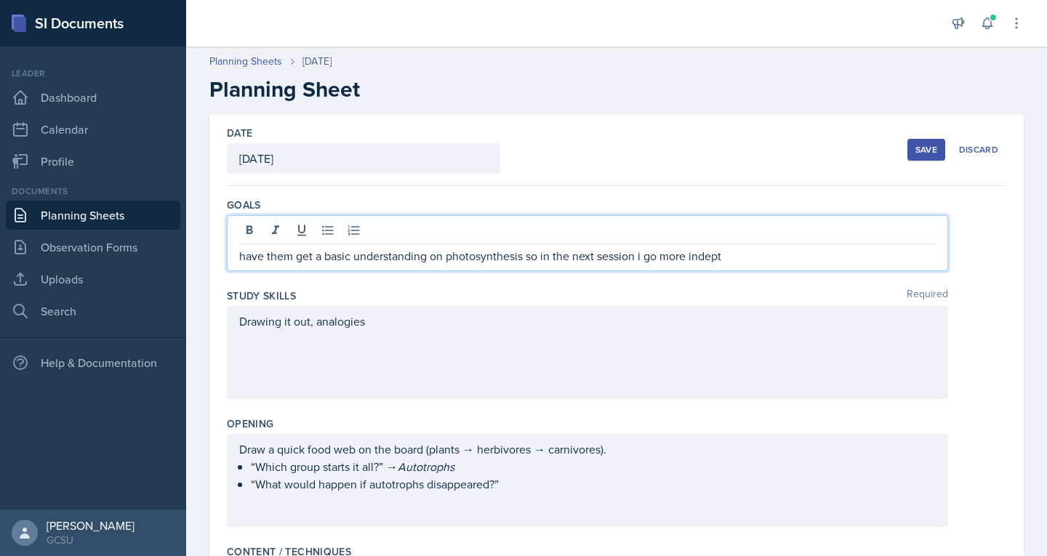
click at [697, 257] on p "have them get a basic understanding on photosynthesis so in the next session i …" at bounding box center [587, 255] width 696 height 17
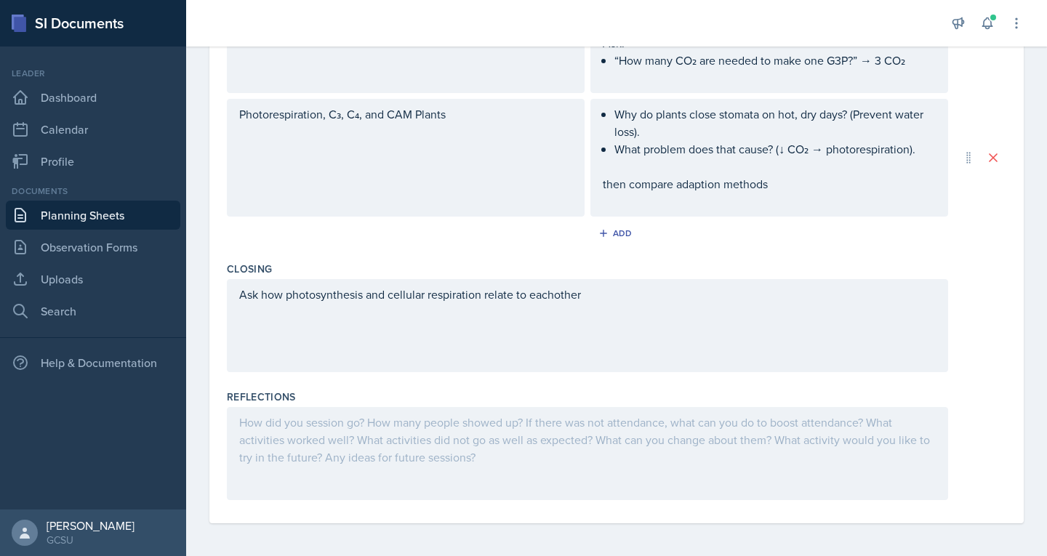
click at [558, 294] on div "Ask how photosynthesis and cellular respiration relate to eachother" at bounding box center [587, 325] width 721 height 93
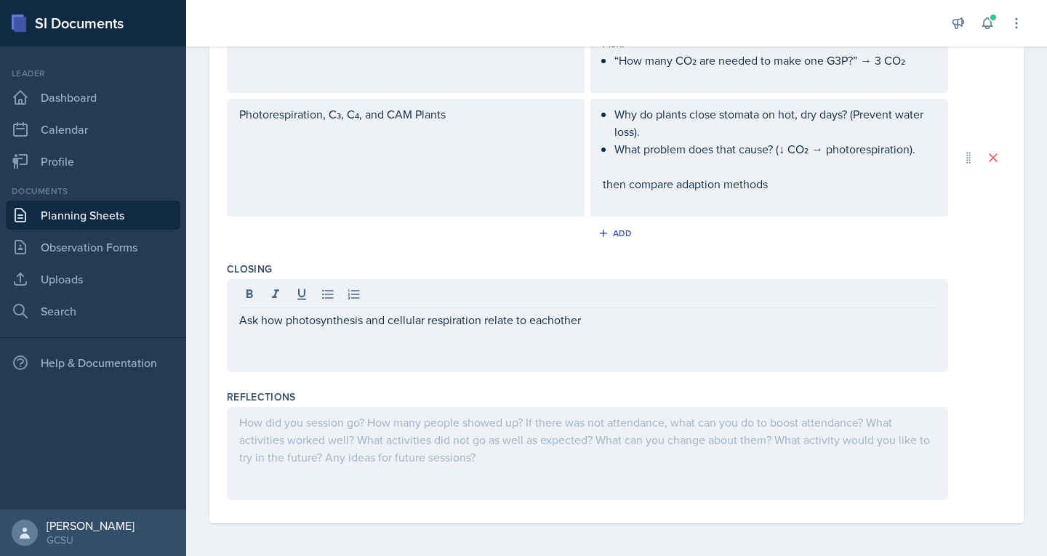
click at [549, 433] on div at bounding box center [587, 453] width 721 height 93
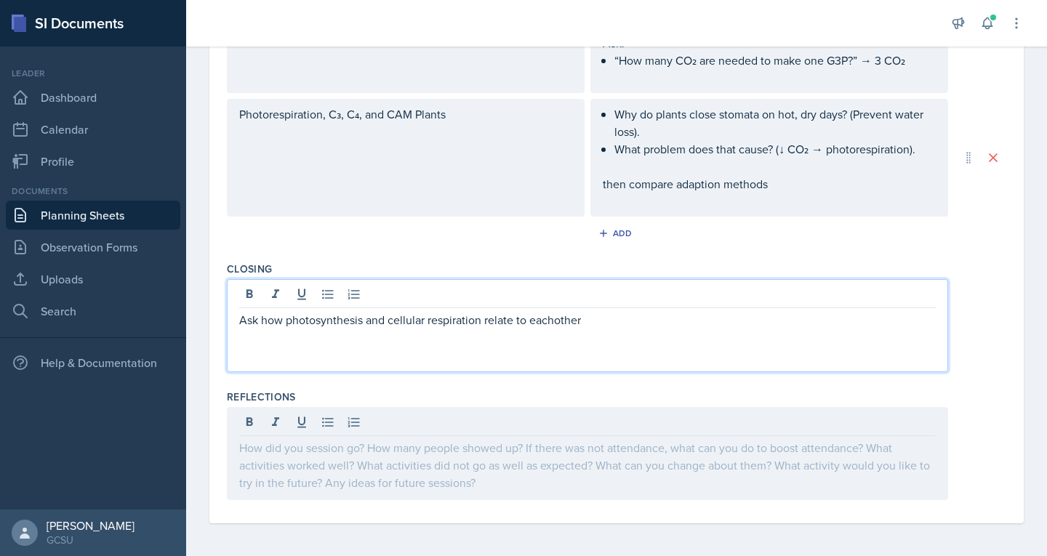
click at [555, 299] on div "Ask how photosynthesis and cellular respiration relate to eachother" at bounding box center [587, 325] width 721 height 93
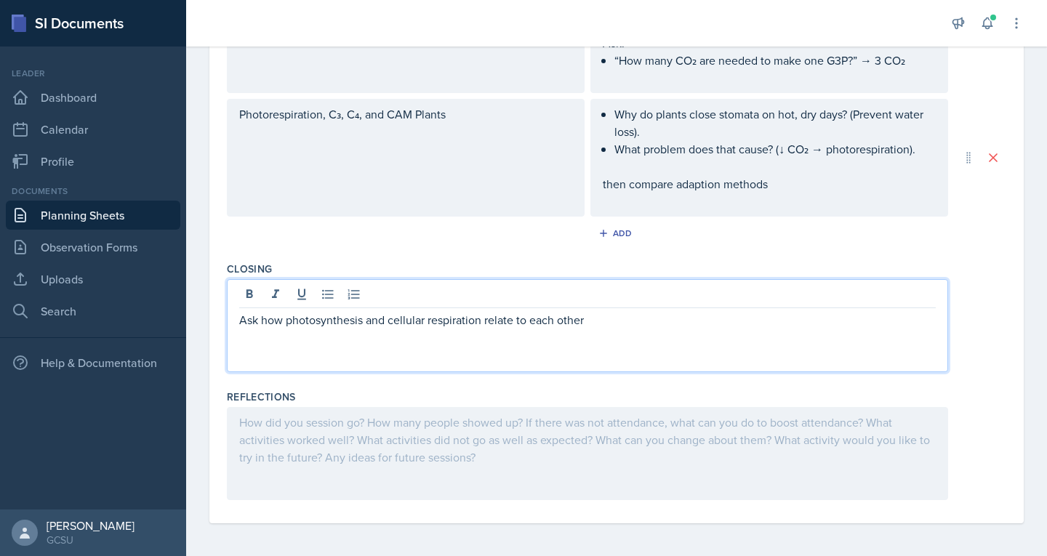
click at [587, 316] on p "Ask how photosynthesis and cellular respiration relate to each other" at bounding box center [587, 319] width 696 height 17
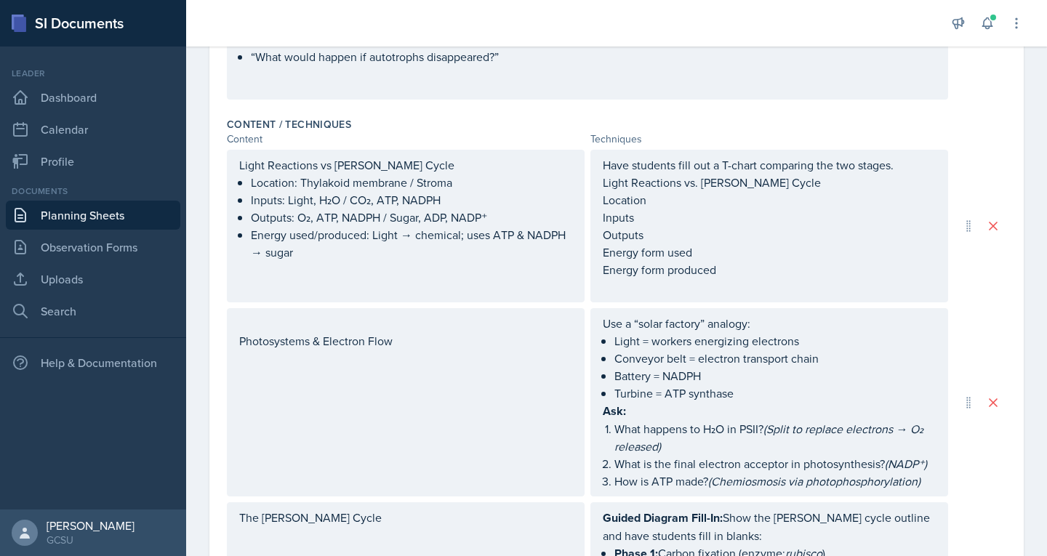
scroll to position [0, 0]
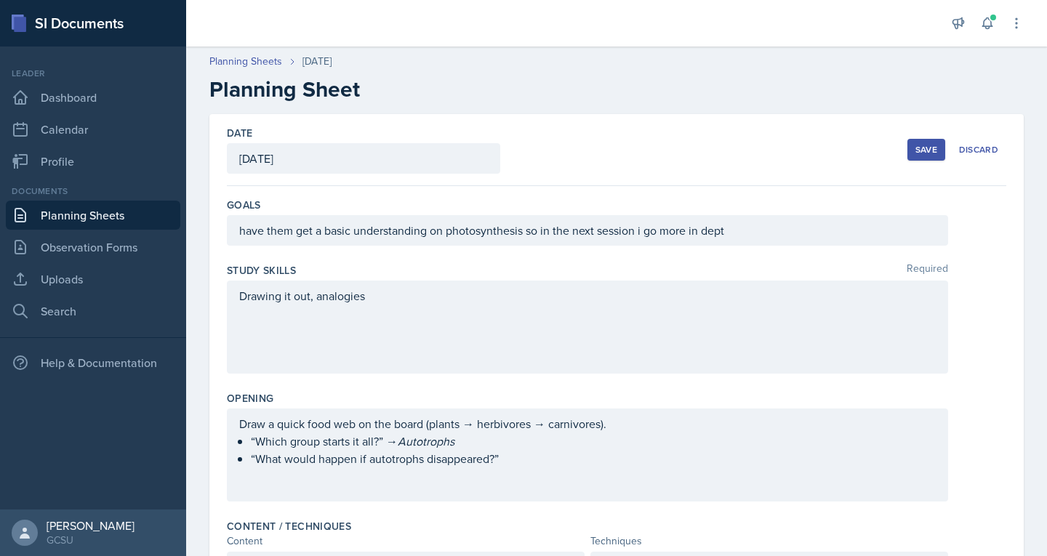
click at [915, 149] on div "Save" at bounding box center [926, 150] width 22 height 12
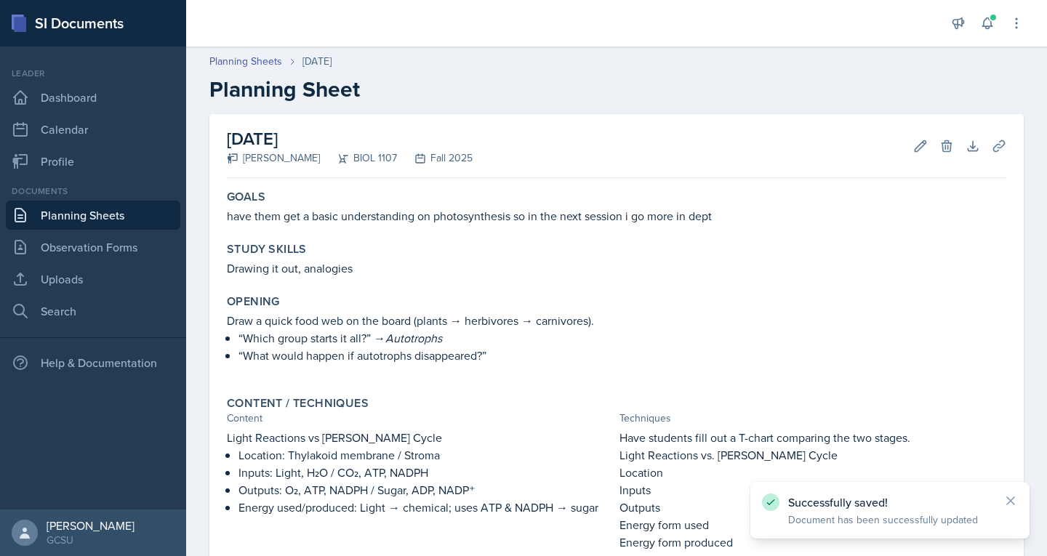
click at [44, 216] on link "Planning Sheets" at bounding box center [93, 215] width 174 height 29
